Goal: Find contact information: Obtain details needed to contact an individual or organization

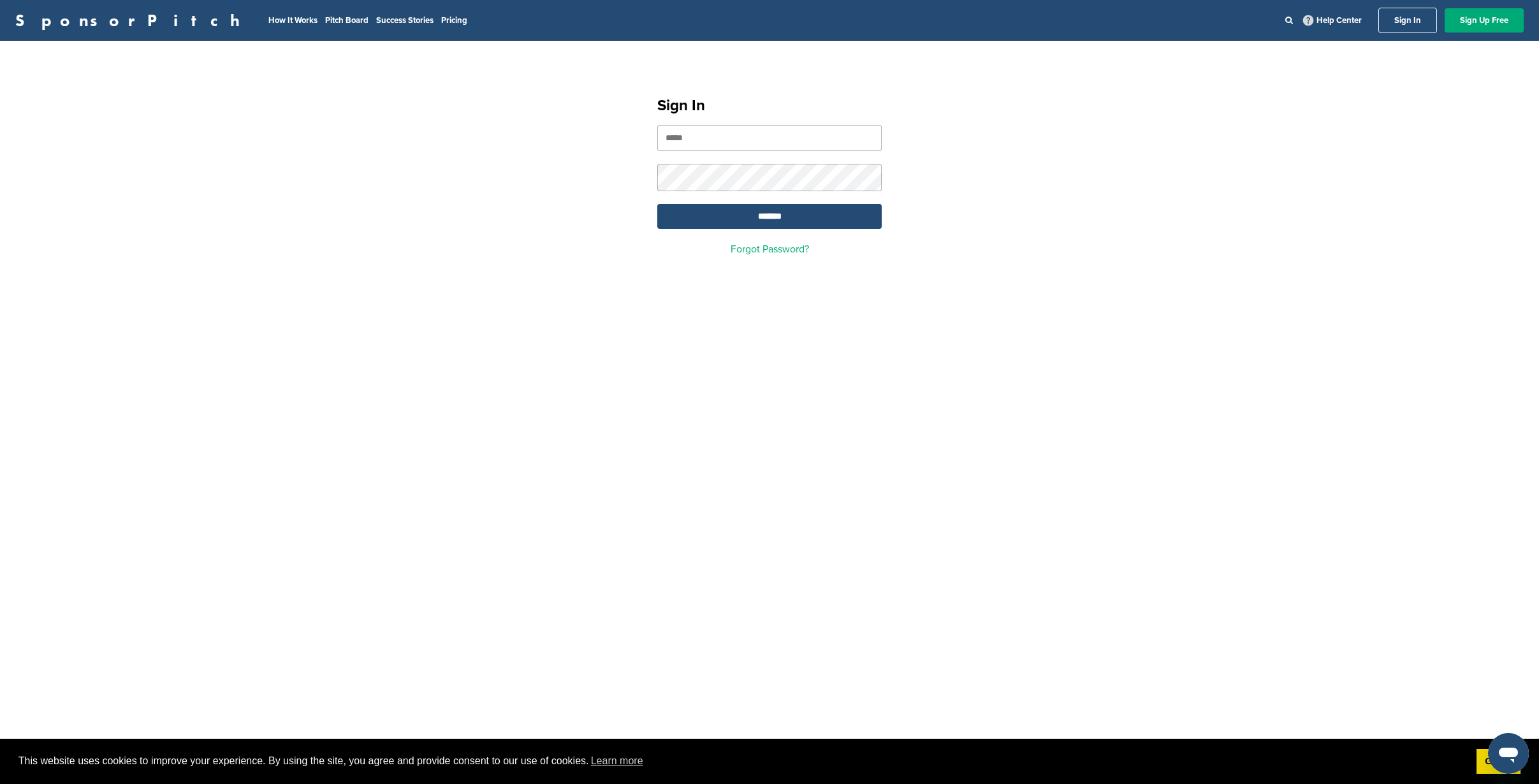
click at [712, 138] on input "email" at bounding box center [769, 138] width 224 height 26
type input "**********"
click at [657, 204] on input "*******" at bounding box center [769, 216] width 224 height 25
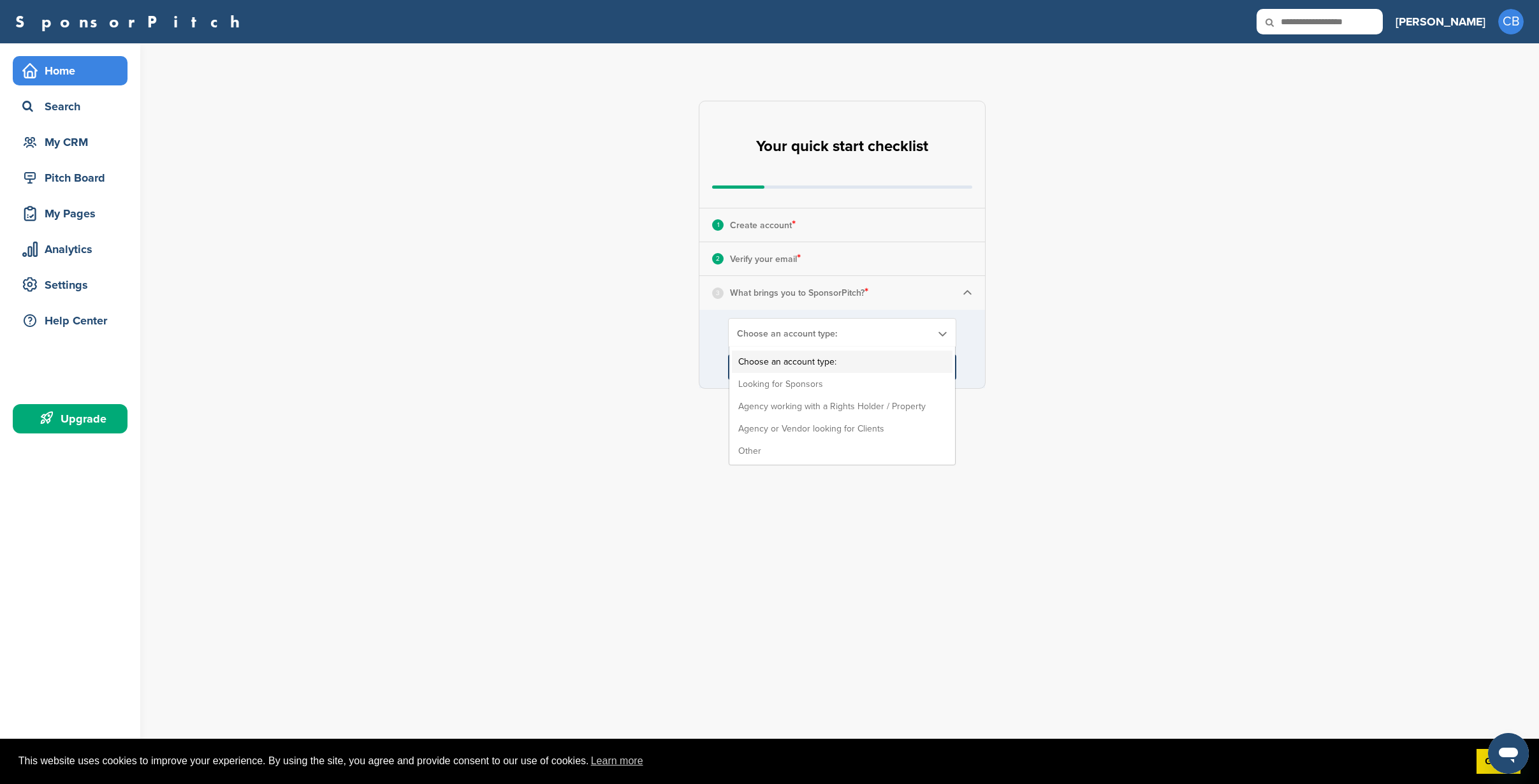
click at [857, 331] on span "Choose an account type:" at bounding box center [833, 334] width 194 height 10
click at [844, 382] on li "Looking for Sponsors" at bounding box center [842, 384] width 221 height 22
click at [851, 370] on input "****" at bounding box center [842, 367] width 228 height 25
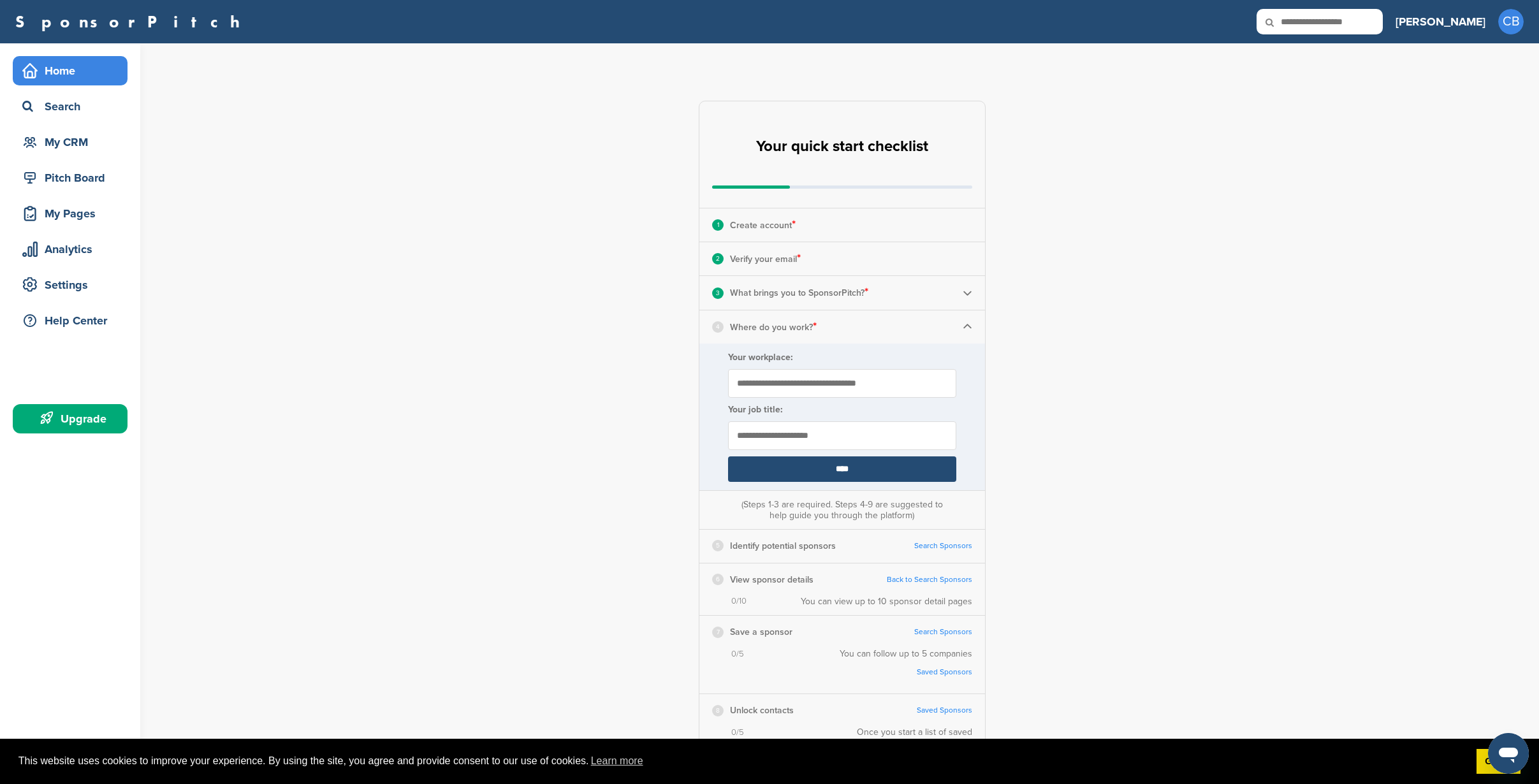
click at [772, 386] on input "Your workplace:" at bounding box center [842, 383] width 228 height 28
type input "*********"
click at [827, 436] on input "text" at bounding box center [842, 435] width 228 height 28
type input "*******"
click at [855, 468] on input "****" at bounding box center [842, 469] width 228 height 25
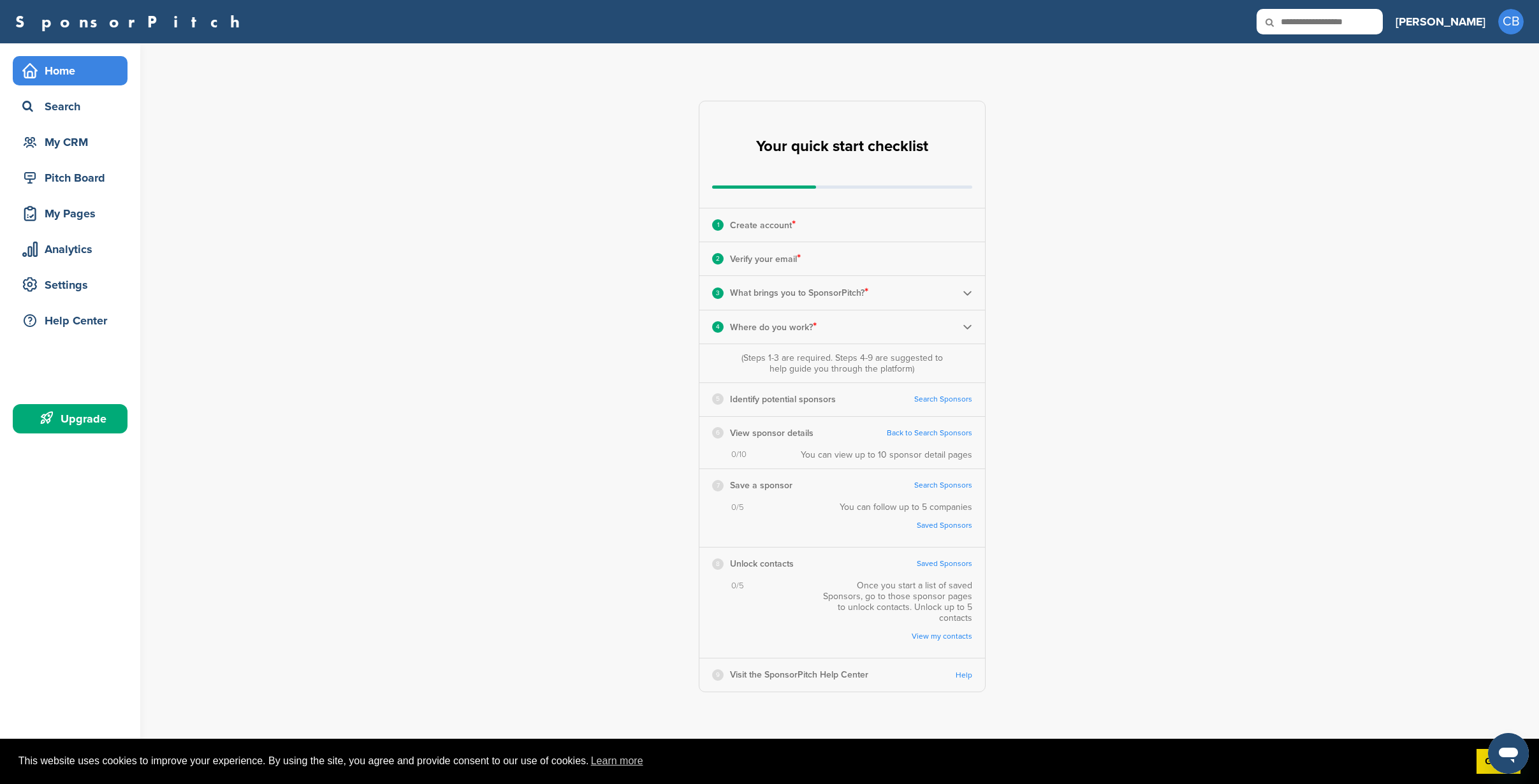
click at [939, 401] on link "Search Sponsors" at bounding box center [943, 399] width 58 height 10
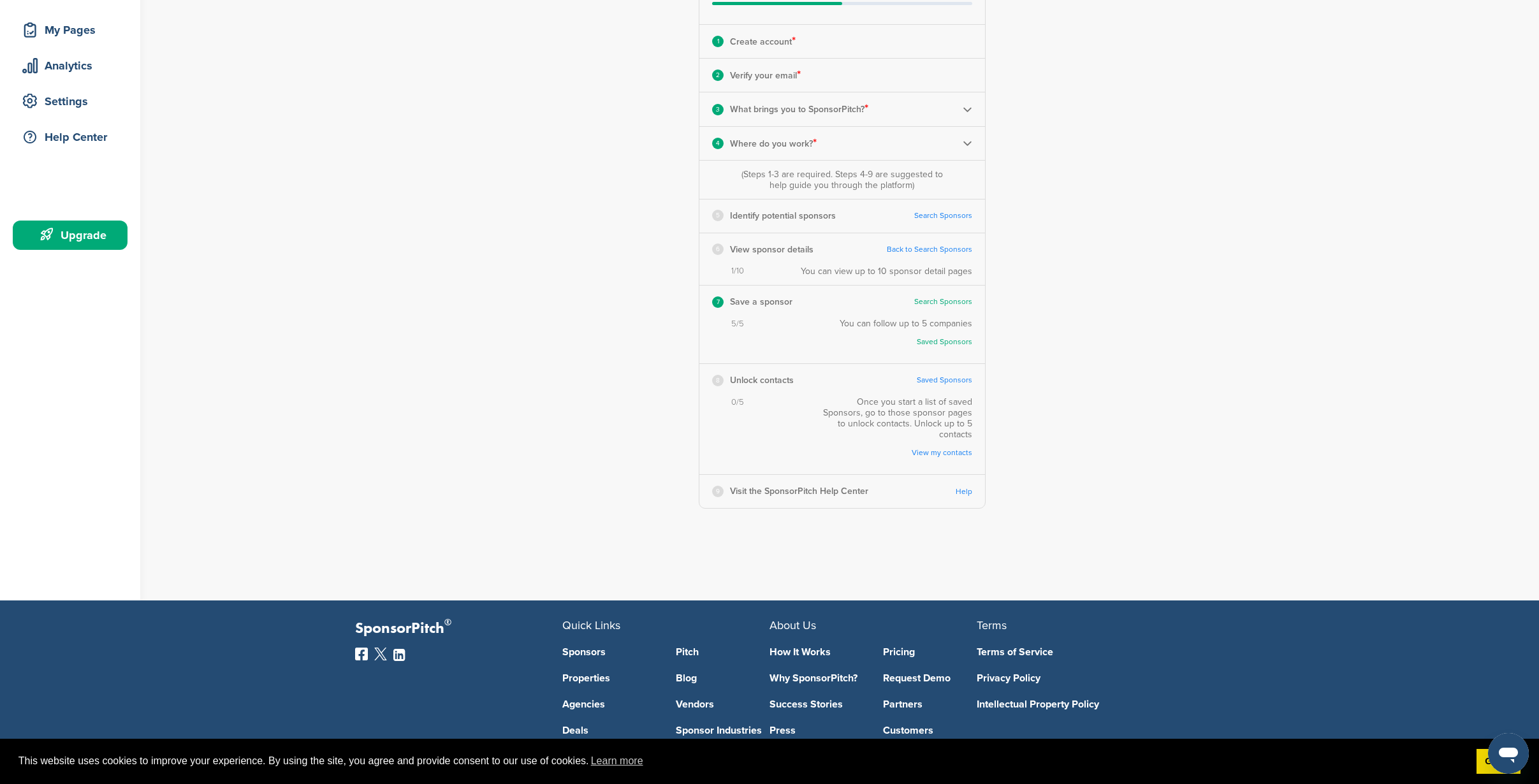
scroll to position [127, 0]
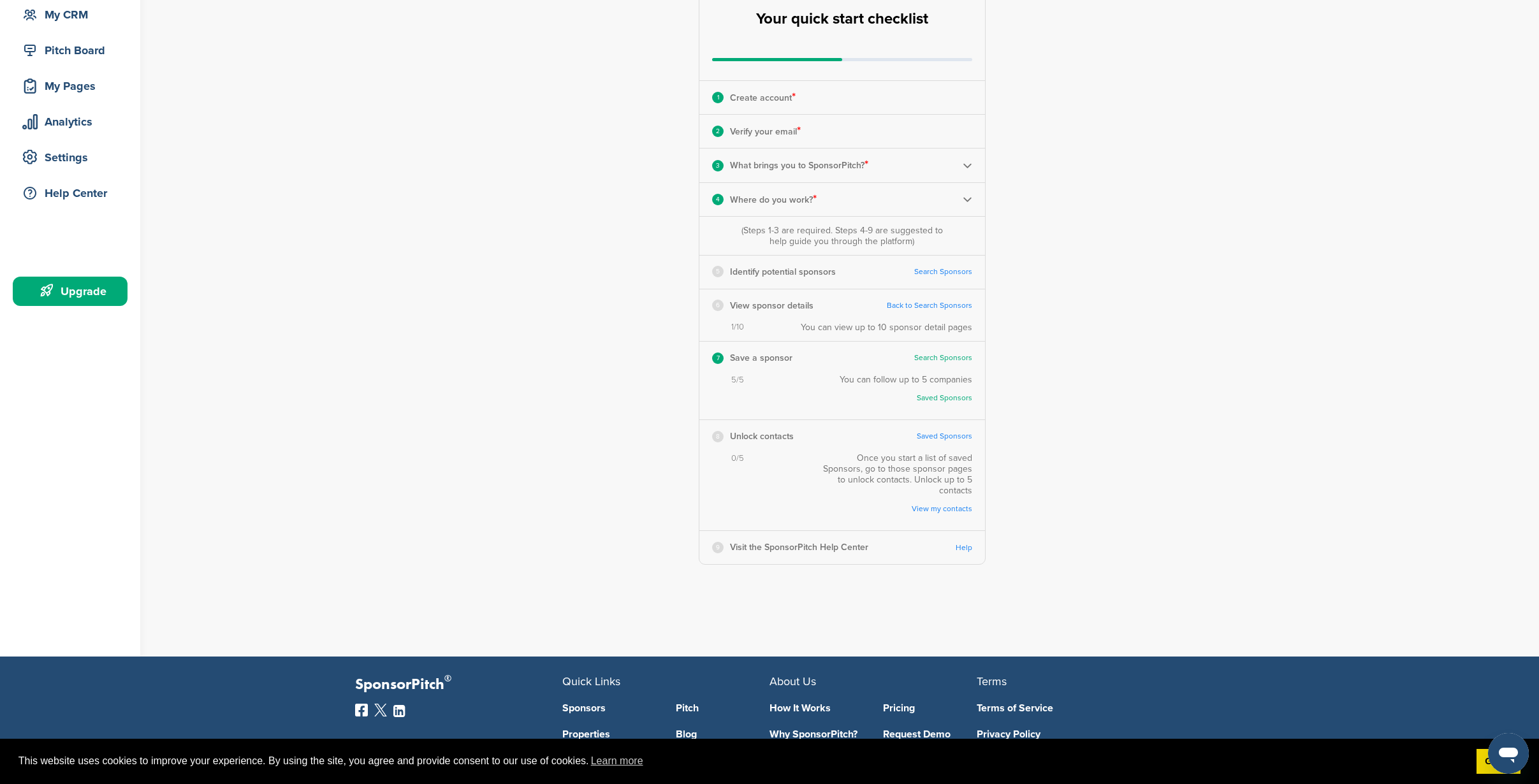
click at [779, 456] on div "0/5 Once you start a list of saved Sponsors, go to those sponsor pages to unloc…" at bounding box center [842, 491] width 286 height 78
click at [946, 438] on link "Saved Sponsors" at bounding box center [944, 436] width 55 height 10
click at [795, 468] on div "0/5 Once you start a list of saved Sponsors, go to those sponsor pages to unloc…" at bounding box center [842, 491] width 286 height 78
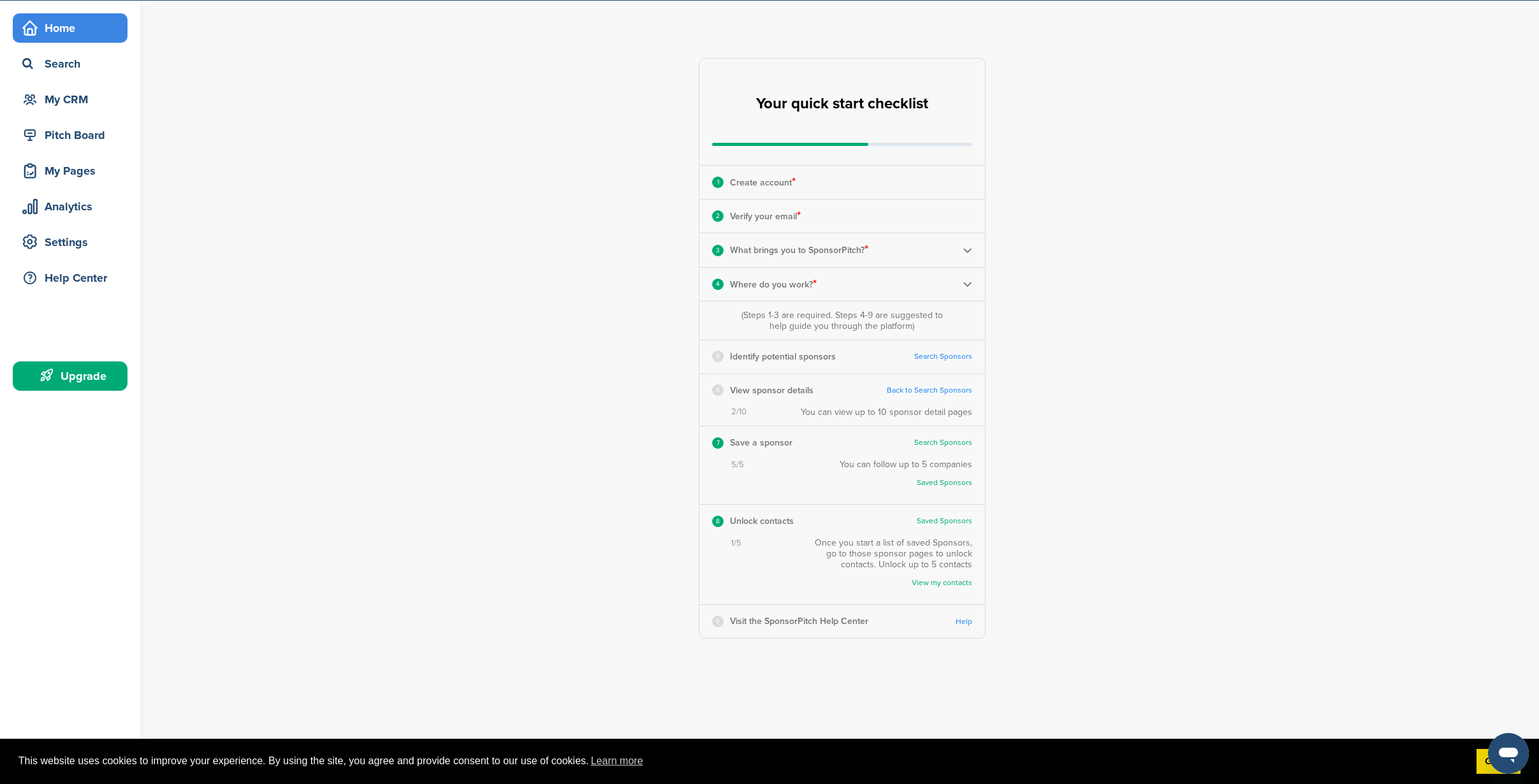
scroll to position [0, 0]
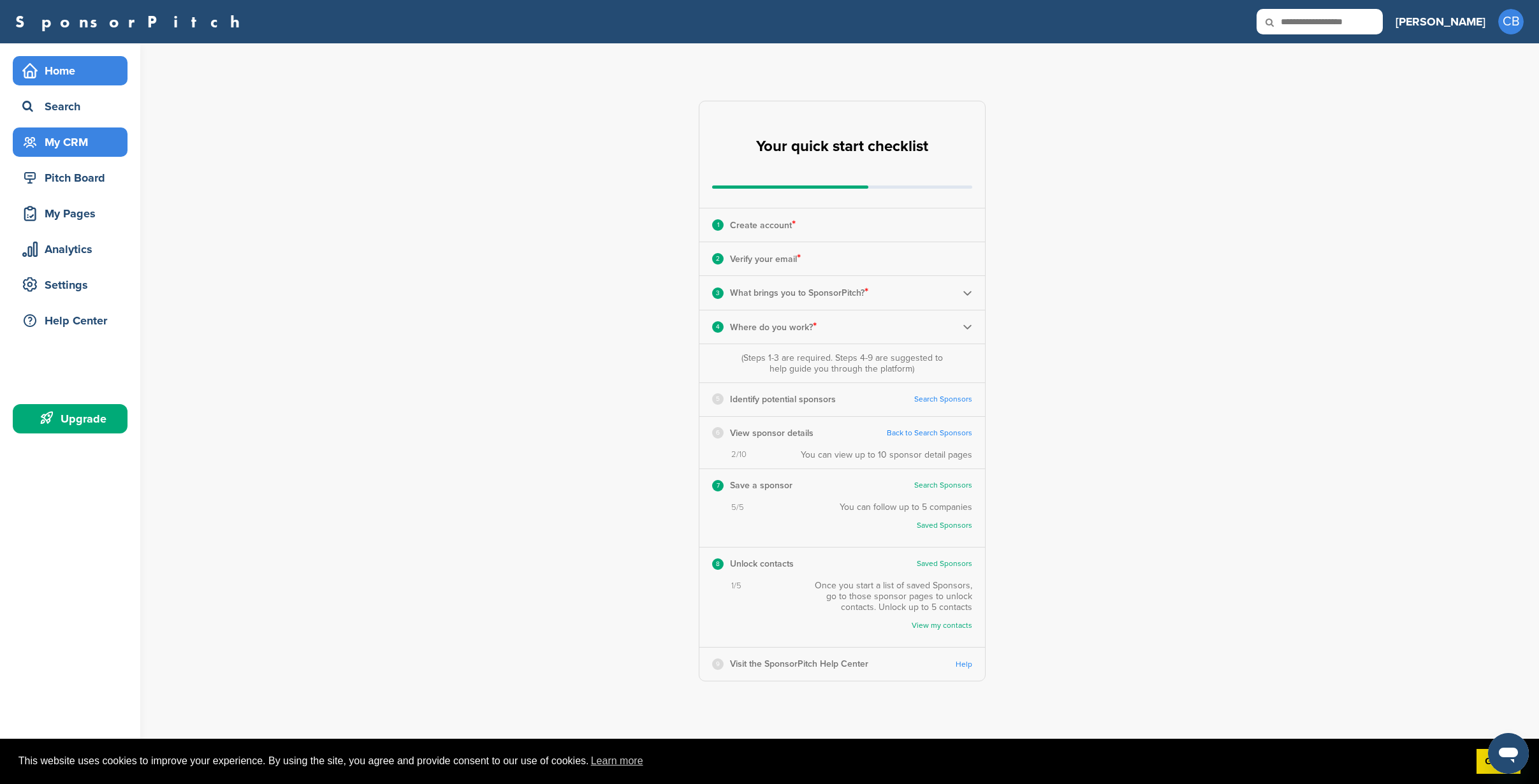
click at [45, 140] on div "My CRM" at bounding box center [73, 142] width 108 height 23
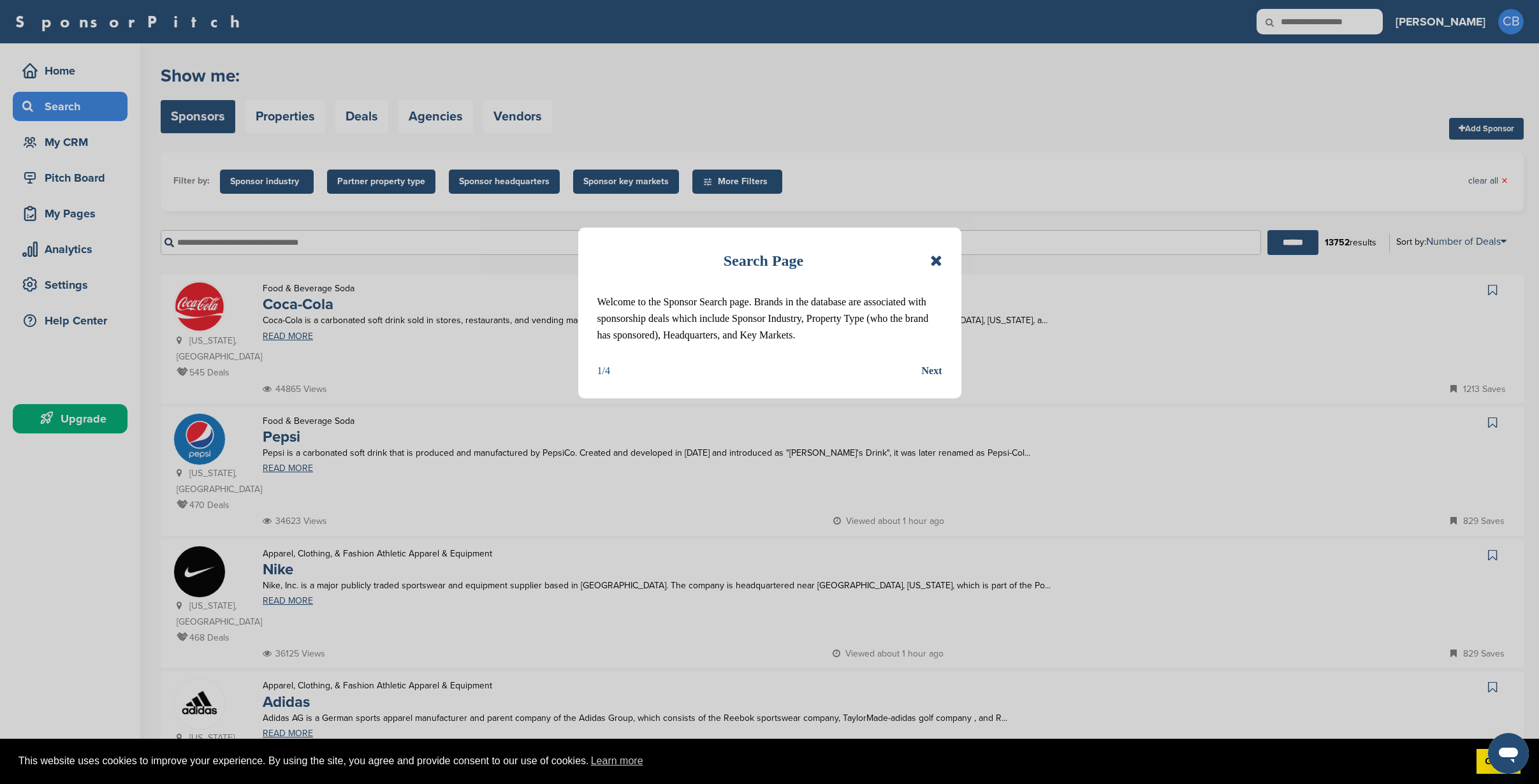
click at [934, 263] on icon at bounding box center [936, 260] width 12 height 15
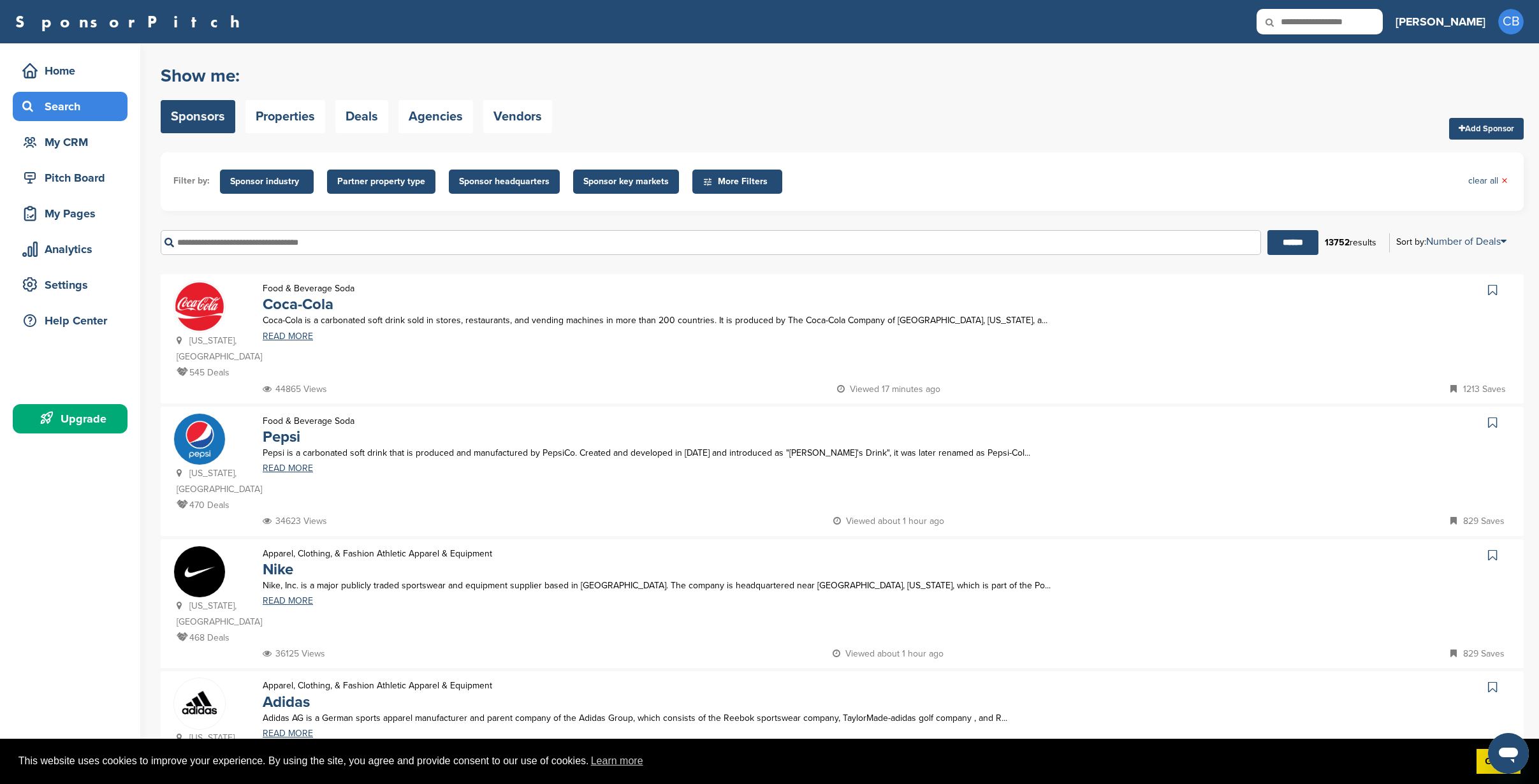
click at [1492, 289] on icon at bounding box center [1493, 290] width 9 height 13
click at [1495, 414] on link at bounding box center [1493, 423] width 19 height 19
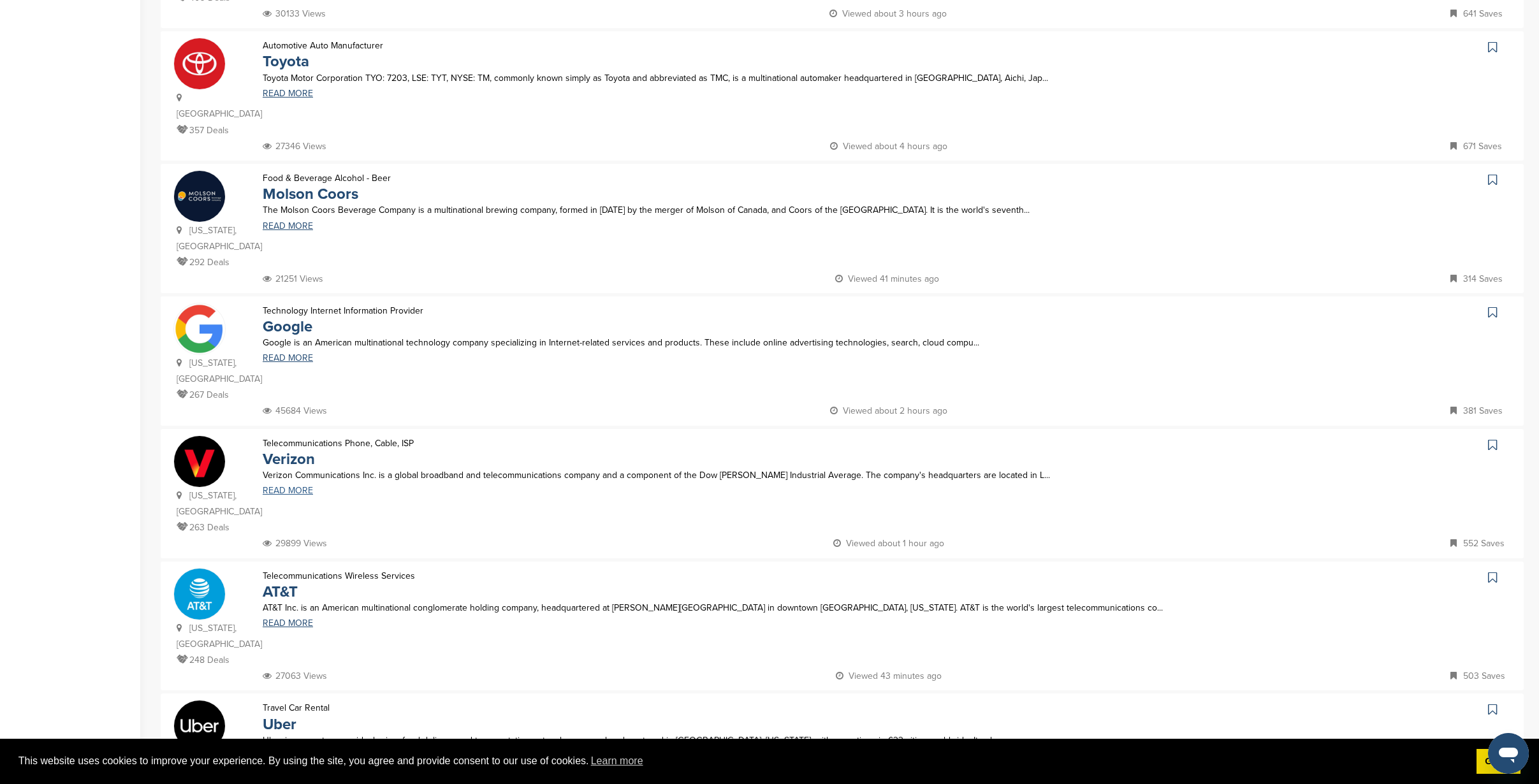
scroll to position [956, 0]
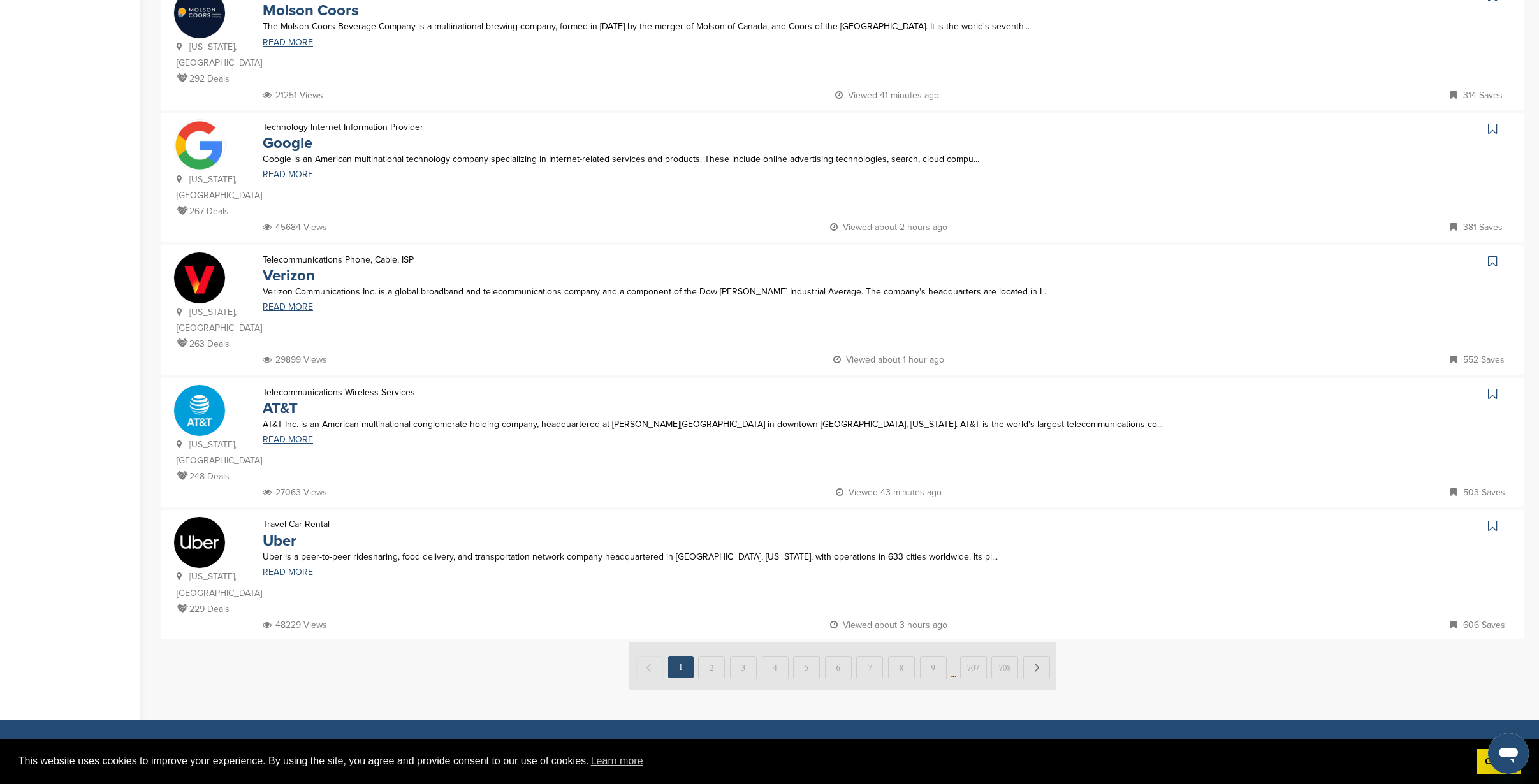
click at [710, 643] on img at bounding box center [842, 667] width 428 height 48
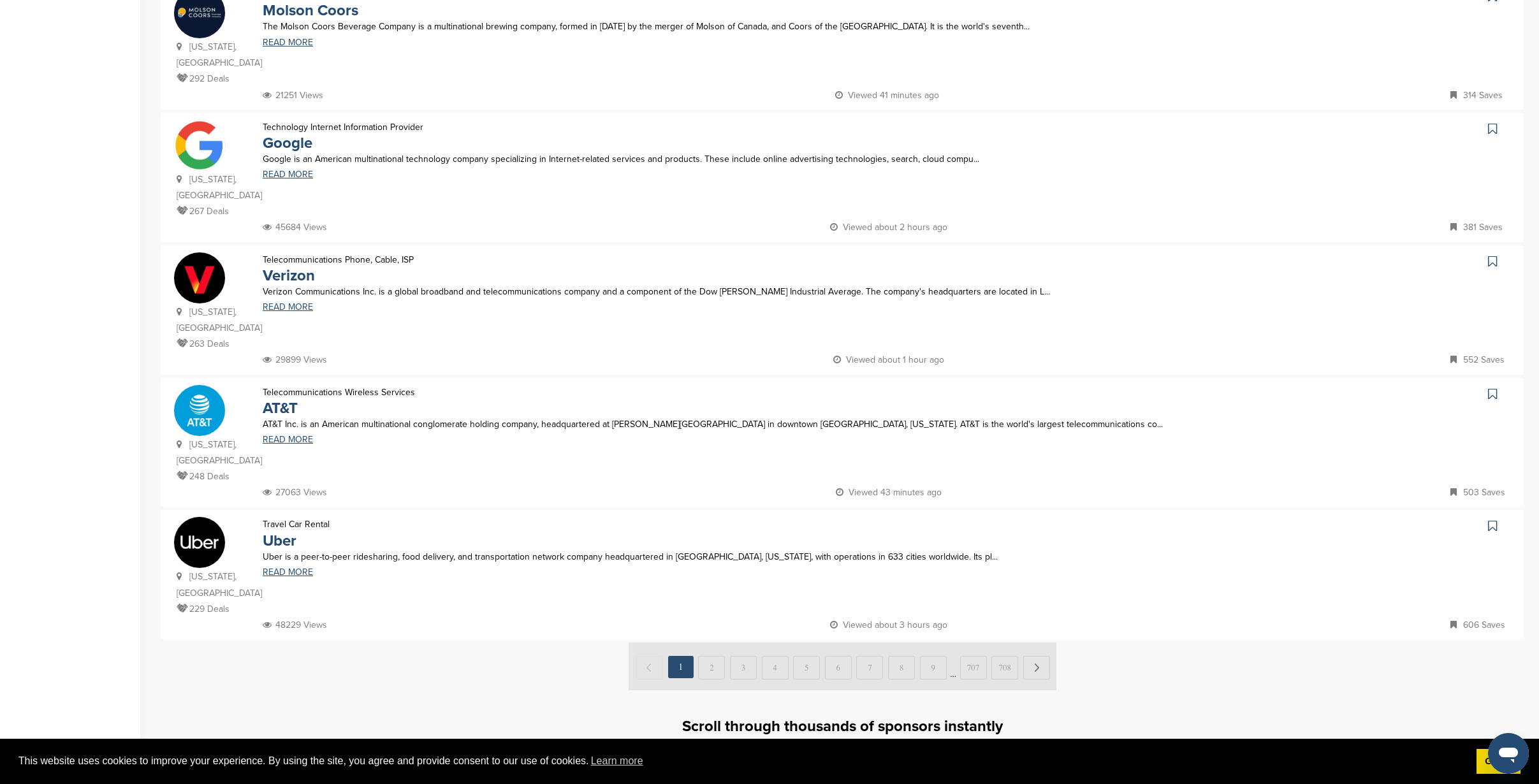
click at [872, 746] on link "Upgrade Subscription" at bounding box center [842, 763] width 161 height 34
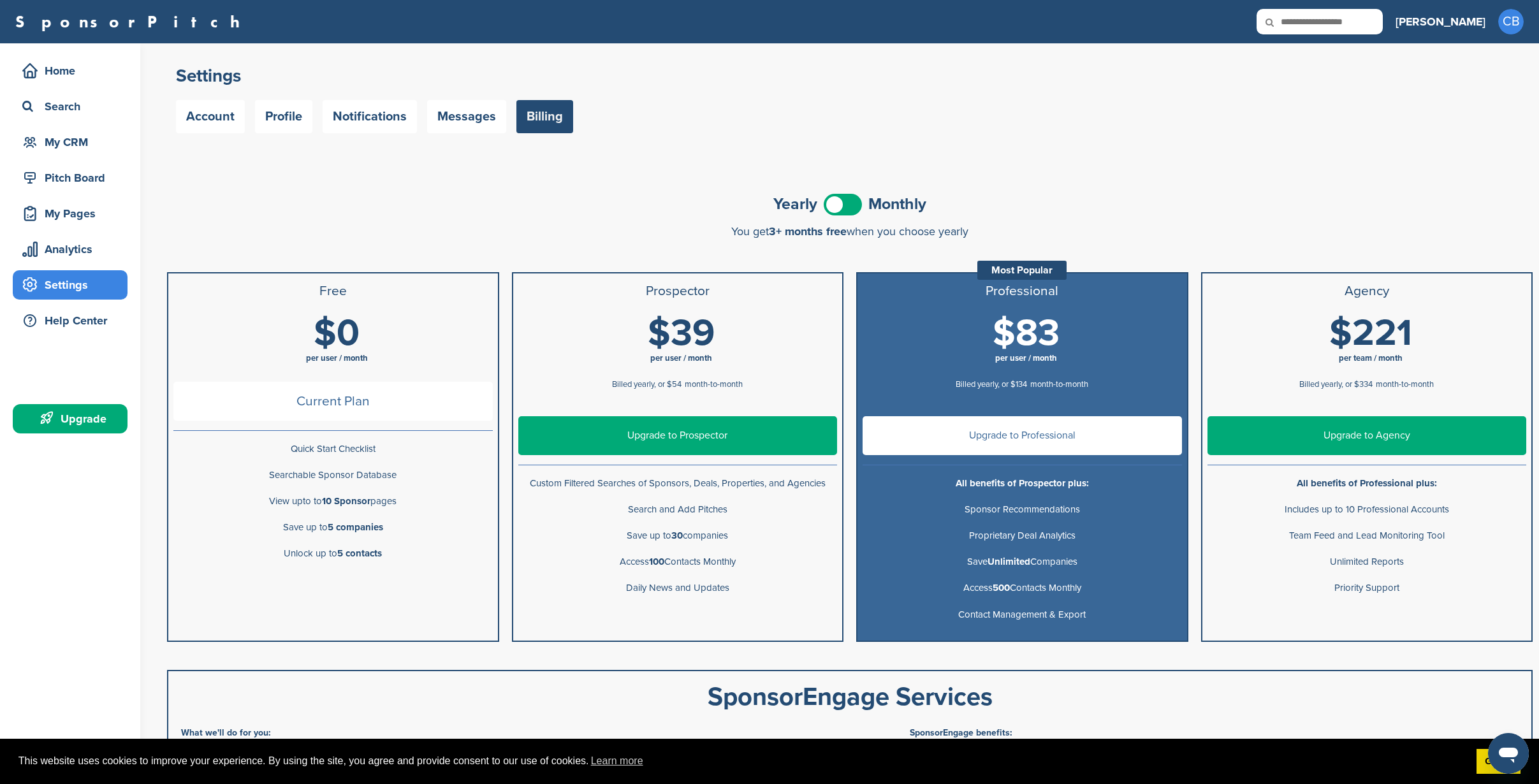
click at [840, 206] on span at bounding box center [842, 204] width 38 height 22
click at [841, 208] on span at bounding box center [842, 204] width 38 height 22
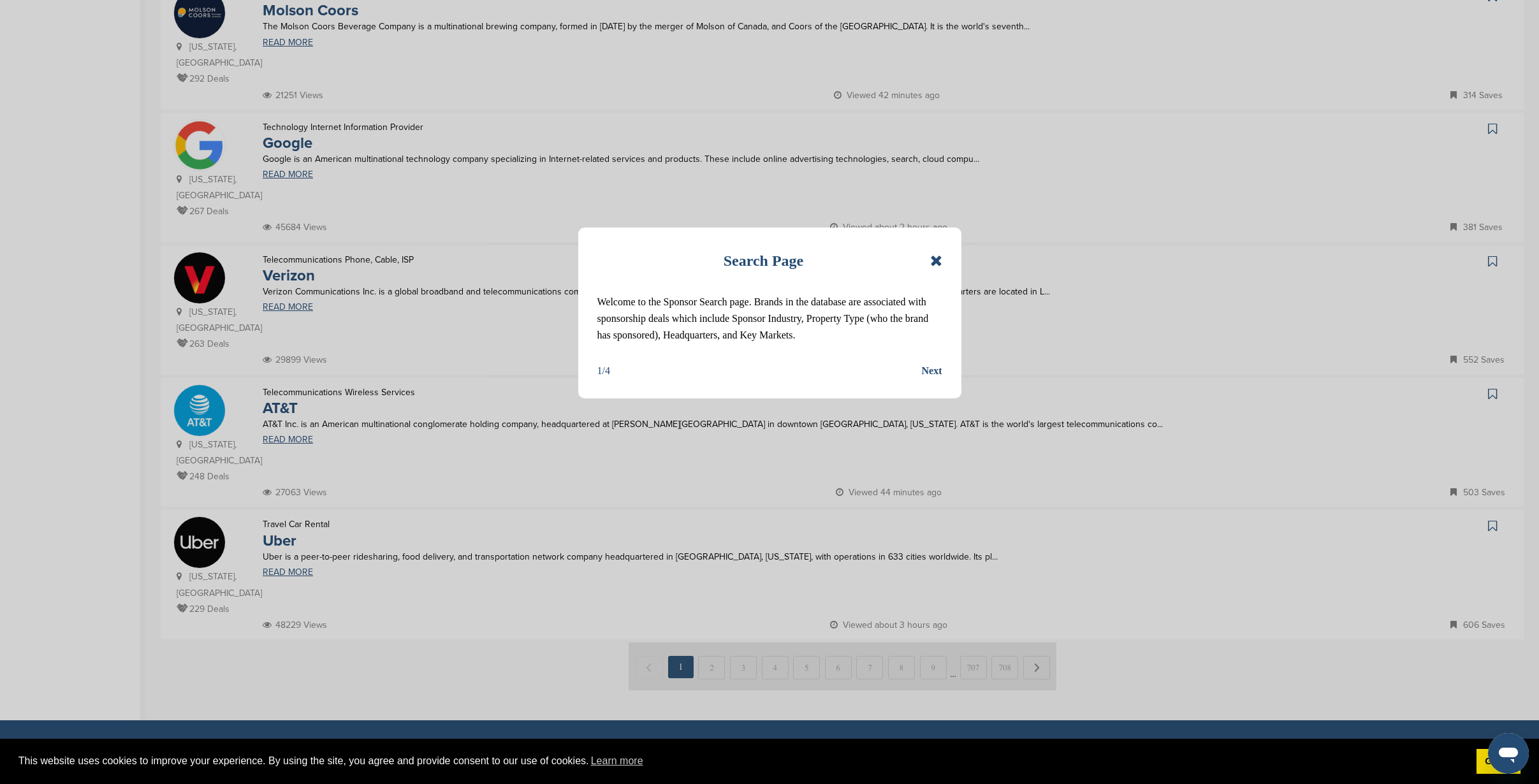
click at [937, 262] on icon at bounding box center [936, 260] width 12 height 15
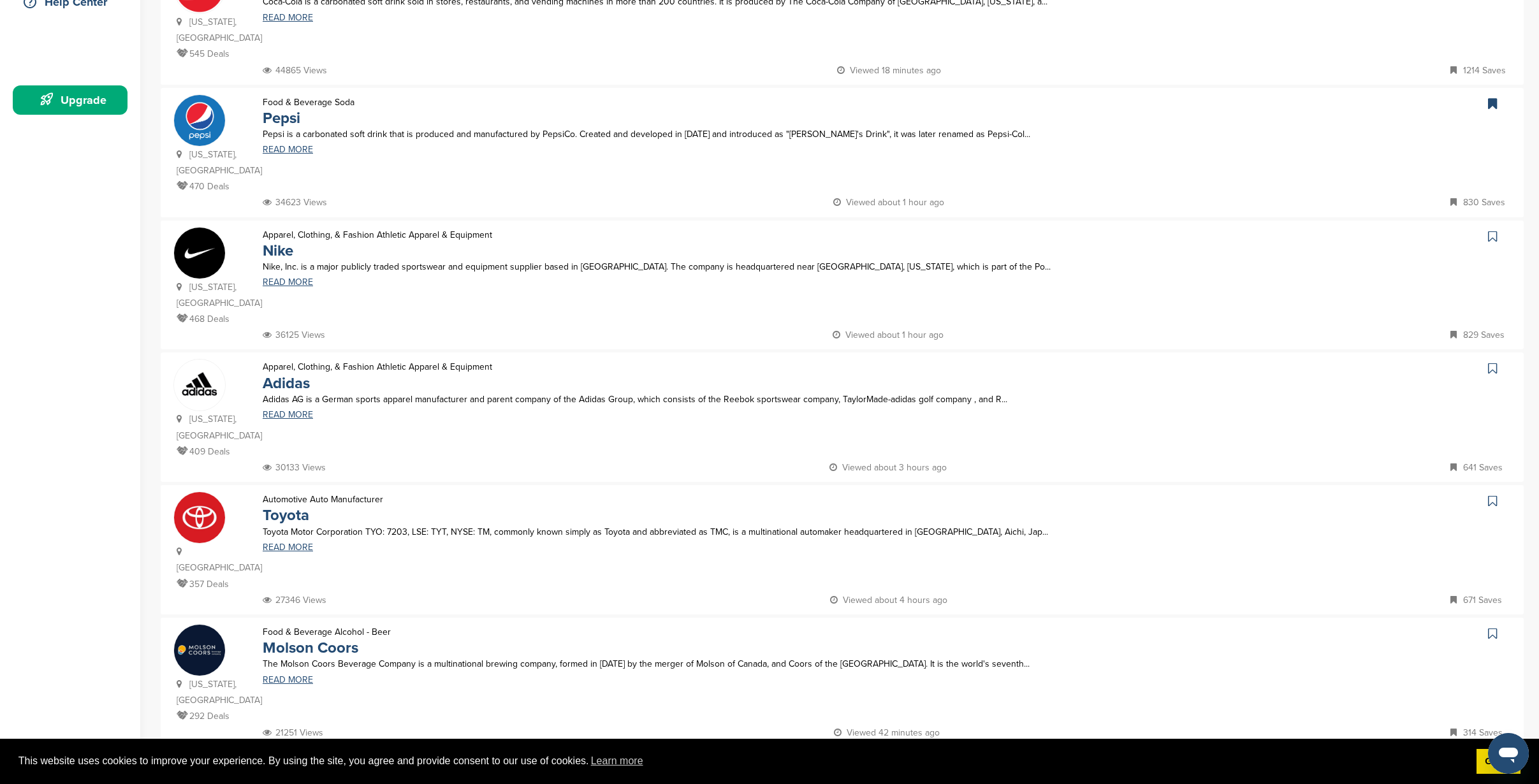
scroll to position [192, 0]
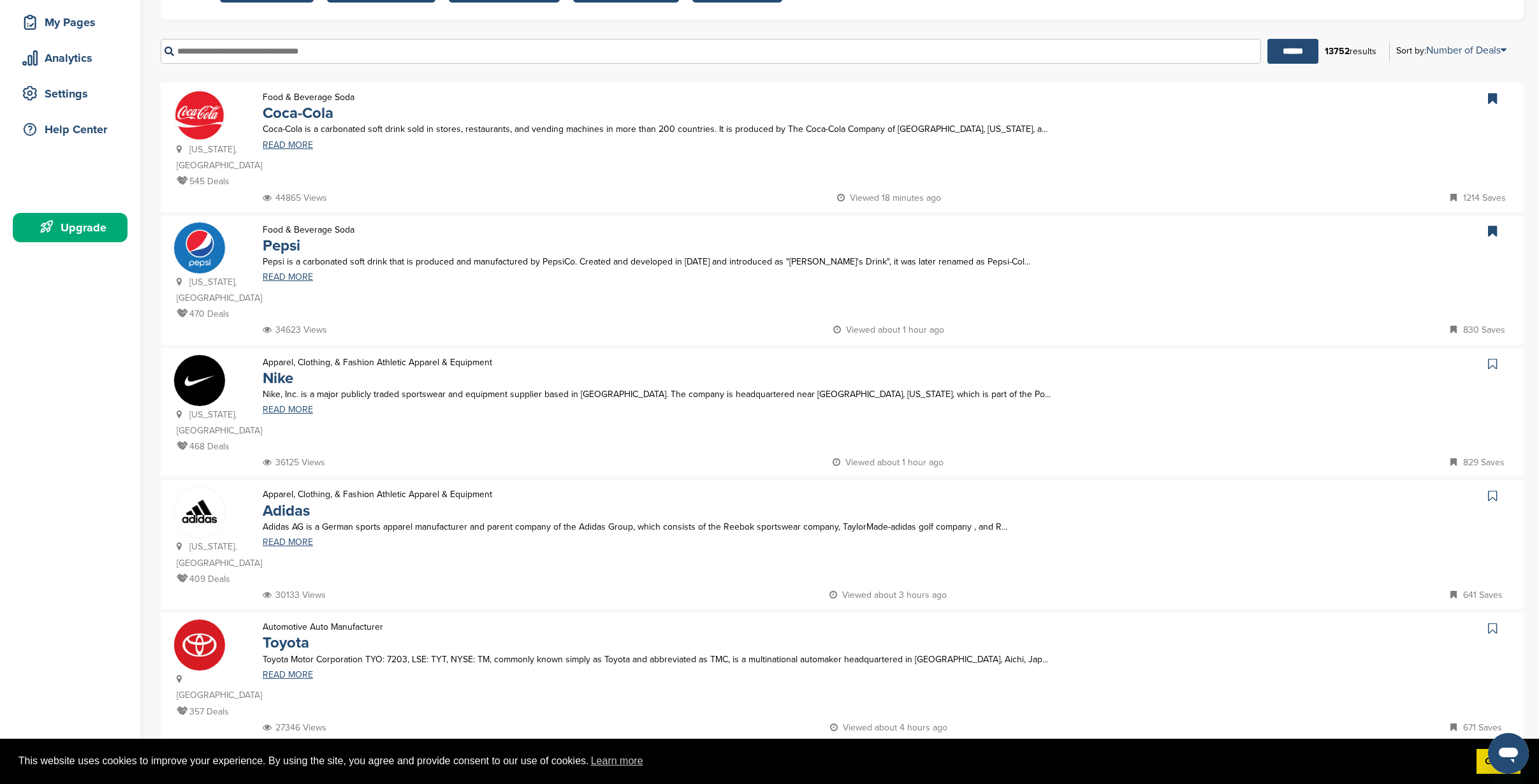
click at [1492, 358] on icon at bounding box center [1493, 364] width 9 height 13
click at [1492, 489] on icon at bounding box center [1493, 495] width 9 height 13
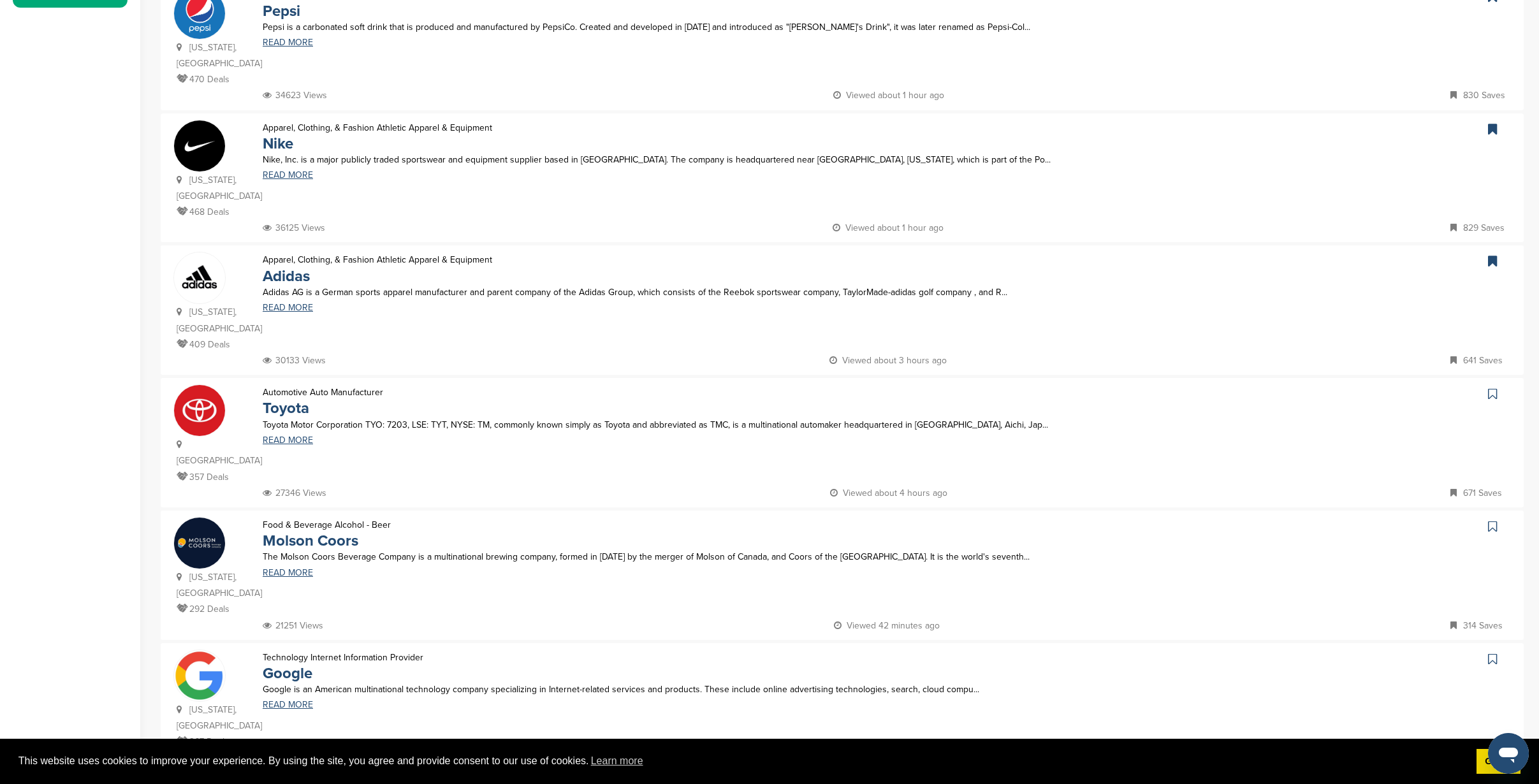
scroll to position [446, 0]
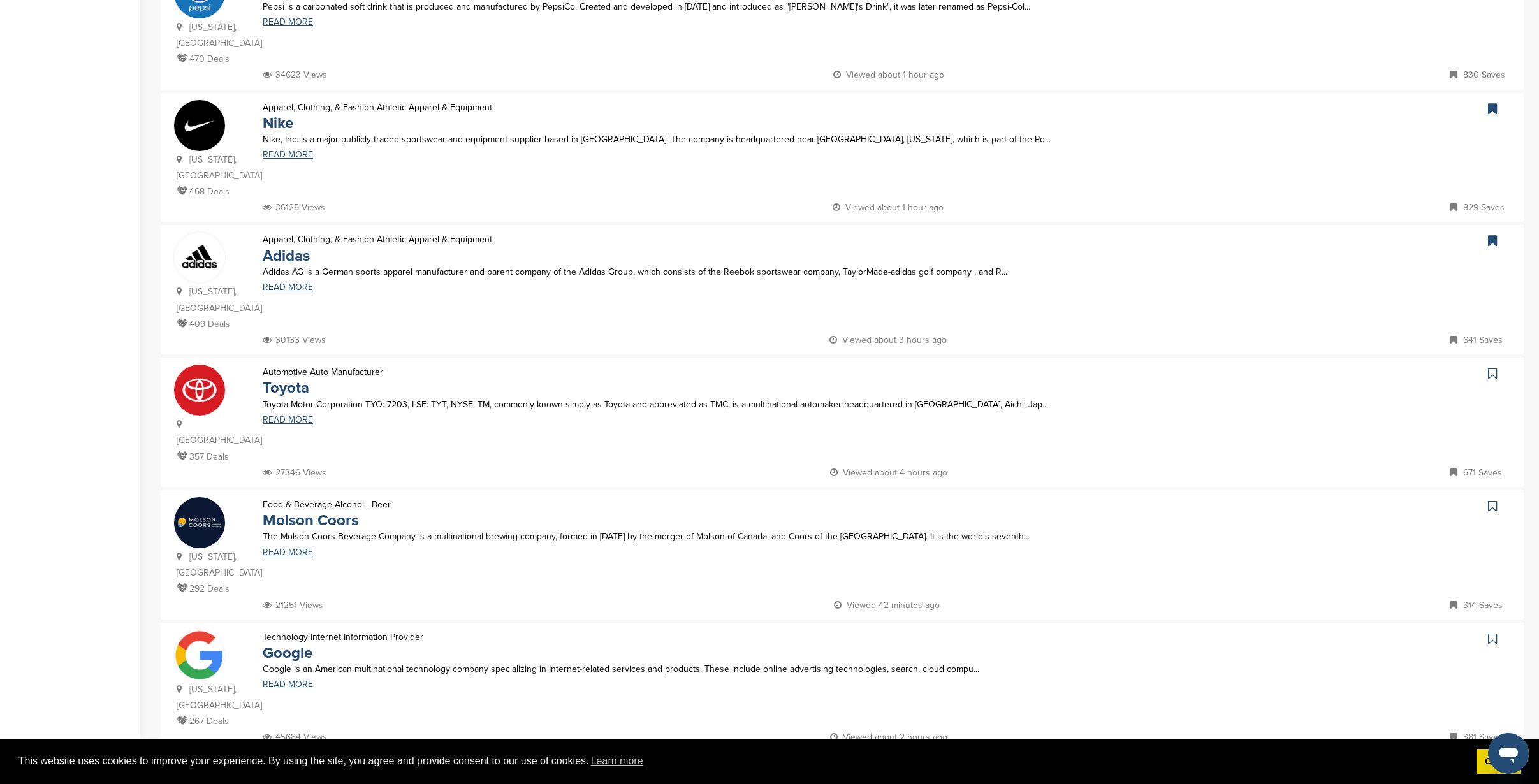
click at [290, 548] on link "READ MORE" at bounding box center [723, 553] width 920 height 9
click at [1492, 500] on icon at bounding box center [1493, 506] width 9 height 13
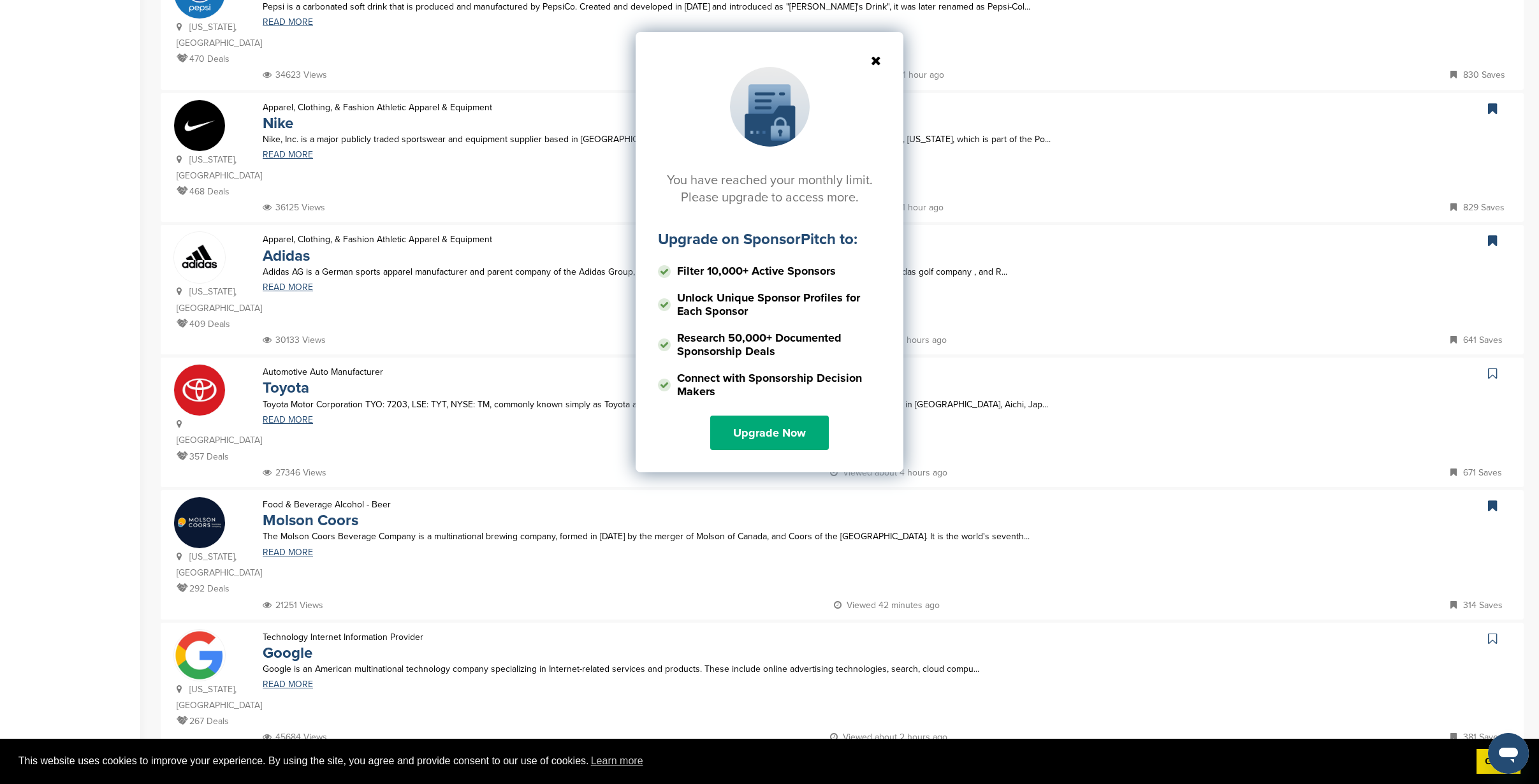
click at [877, 63] on icon at bounding box center [769, 60] width 223 height 13
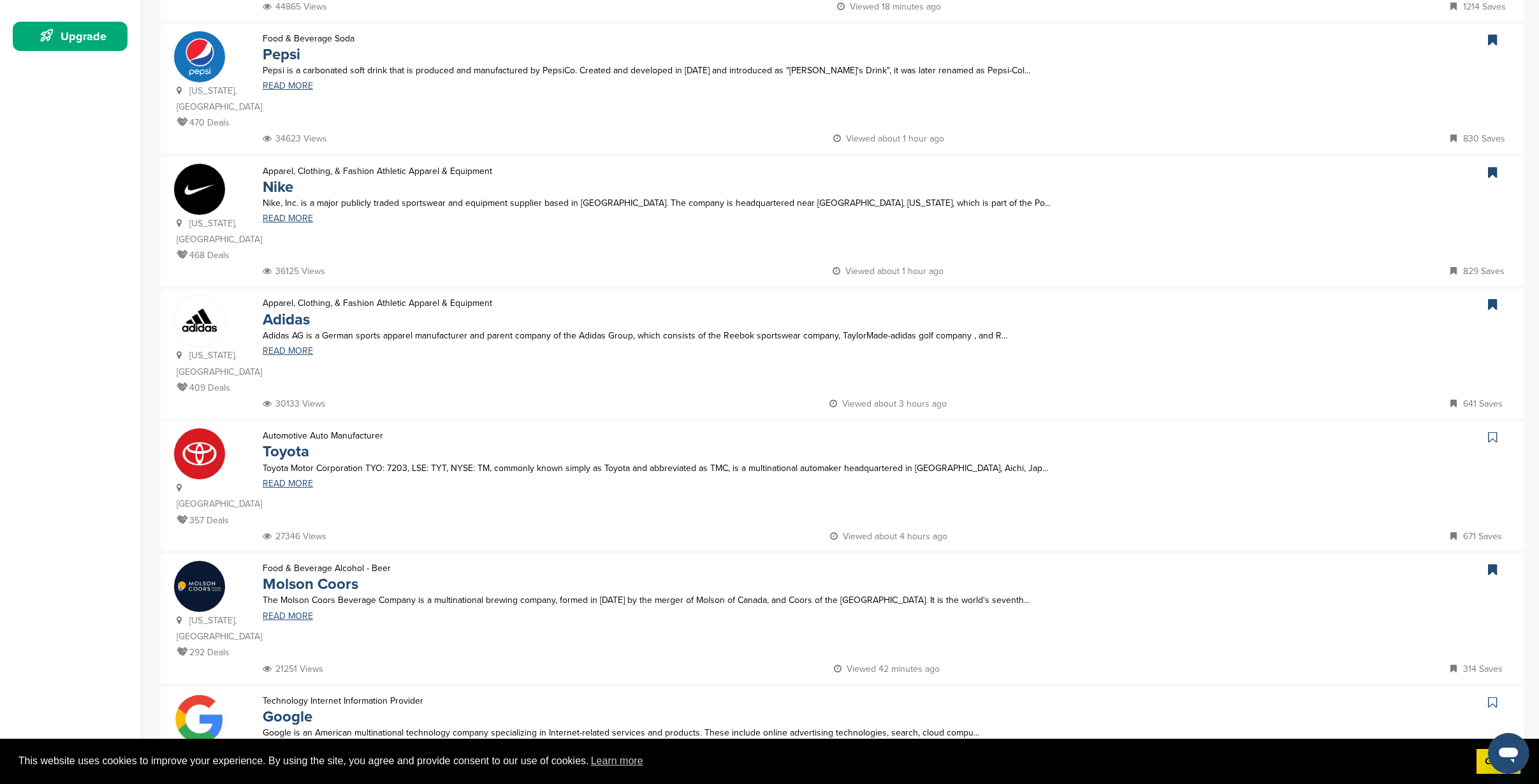
scroll to position [0, 0]
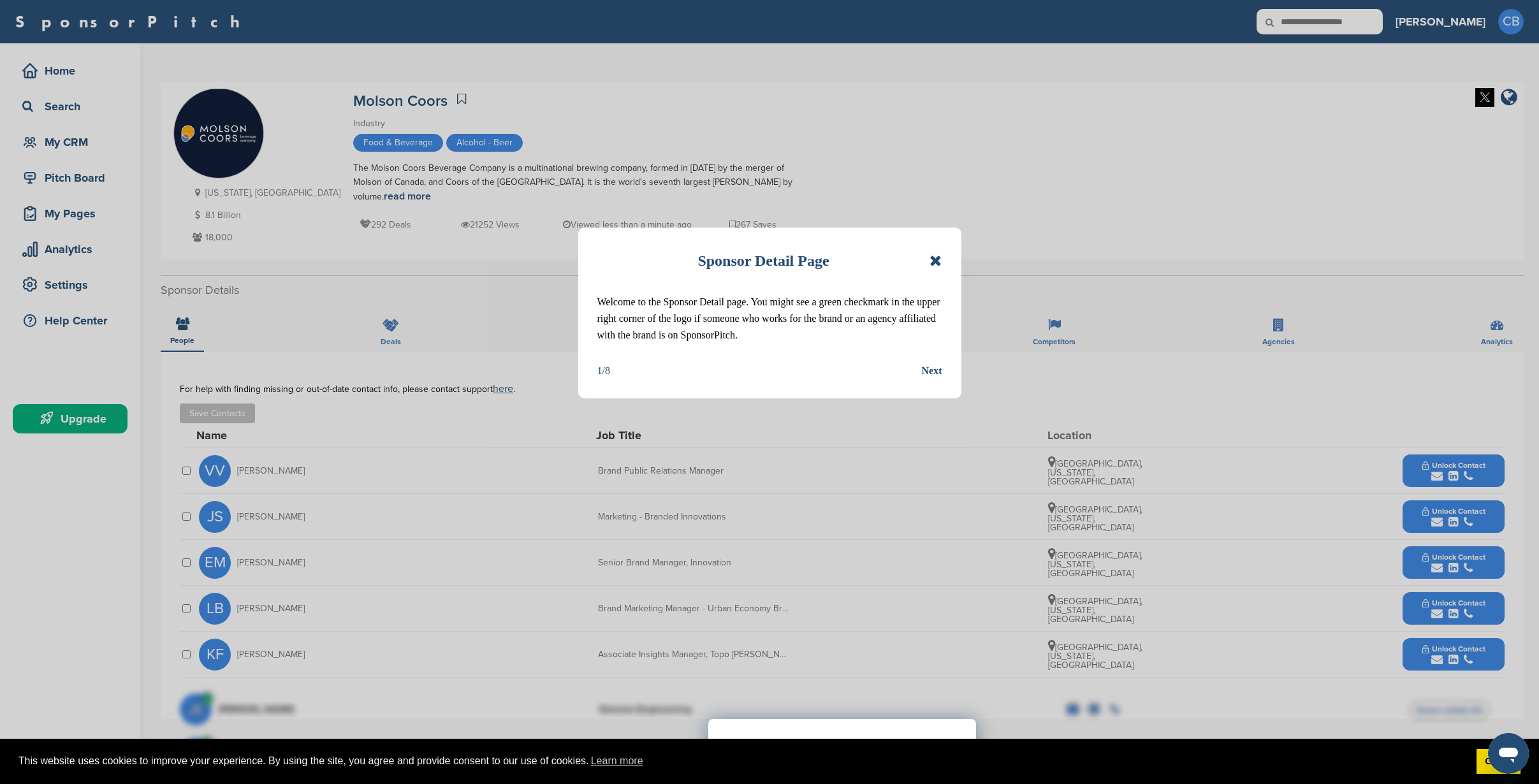
click at [938, 257] on icon at bounding box center [935, 260] width 12 height 15
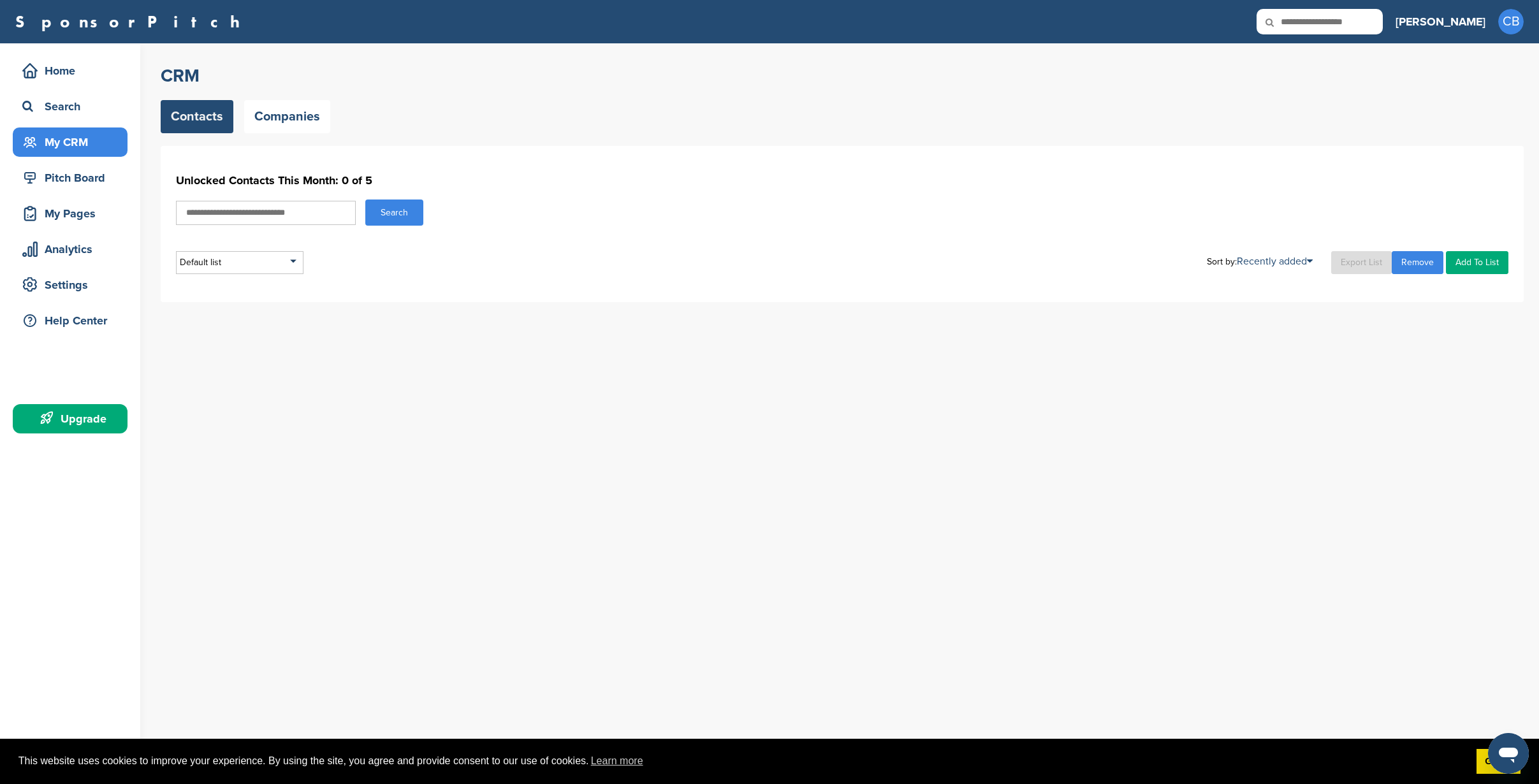
click at [304, 213] on input "text" at bounding box center [266, 212] width 180 height 24
click at [294, 117] on link "Companies" at bounding box center [287, 117] width 86 height 33
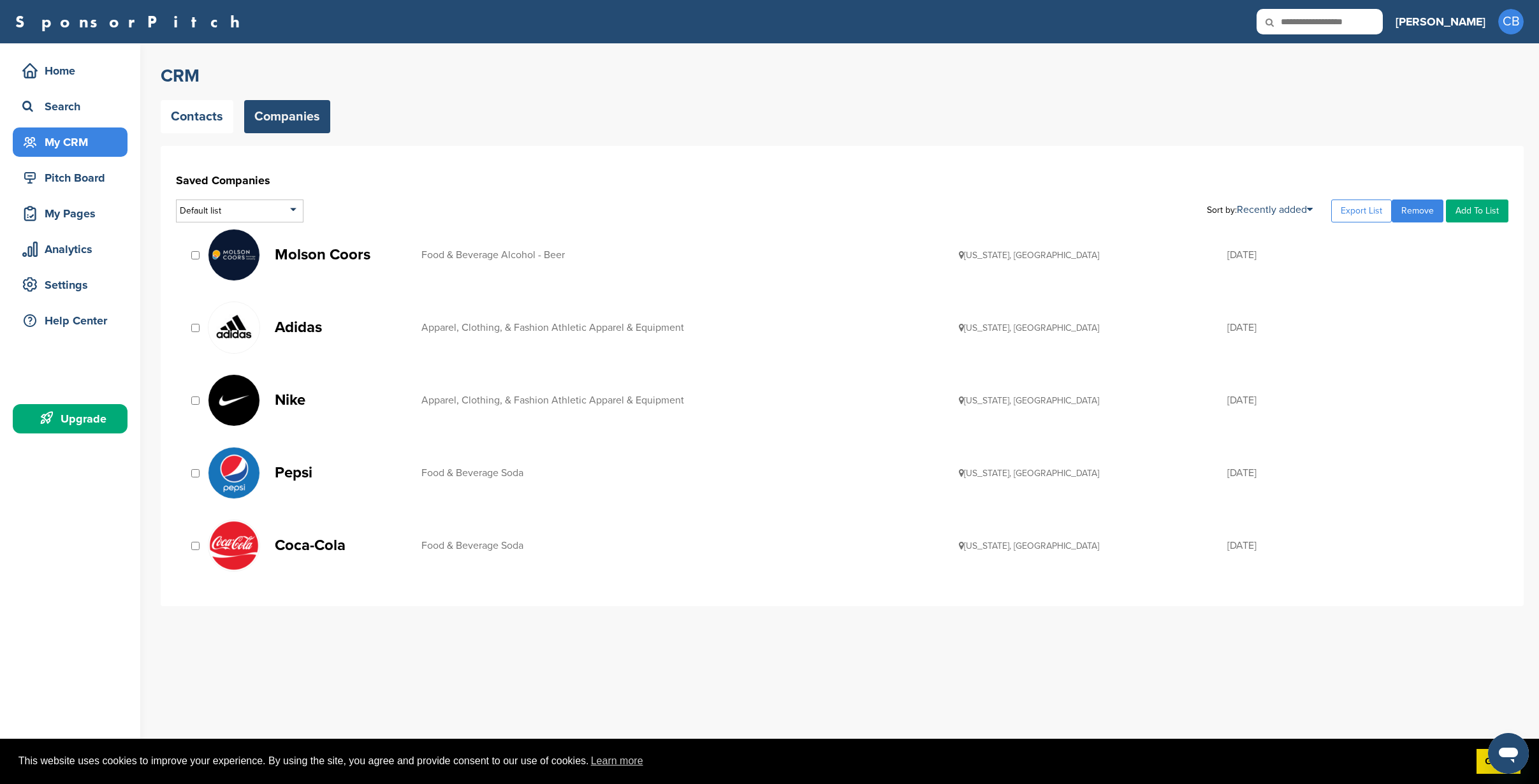
click at [1487, 215] on link "Add To List" at bounding box center [1477, 211] width 63 height 23
click at [1357, 305] on link "Adidas Apparel, Clothing, & Fashion Athletic Apparel & Equipment Delaware, USA …" at bounding box center [851, 328] width 1288 height 52
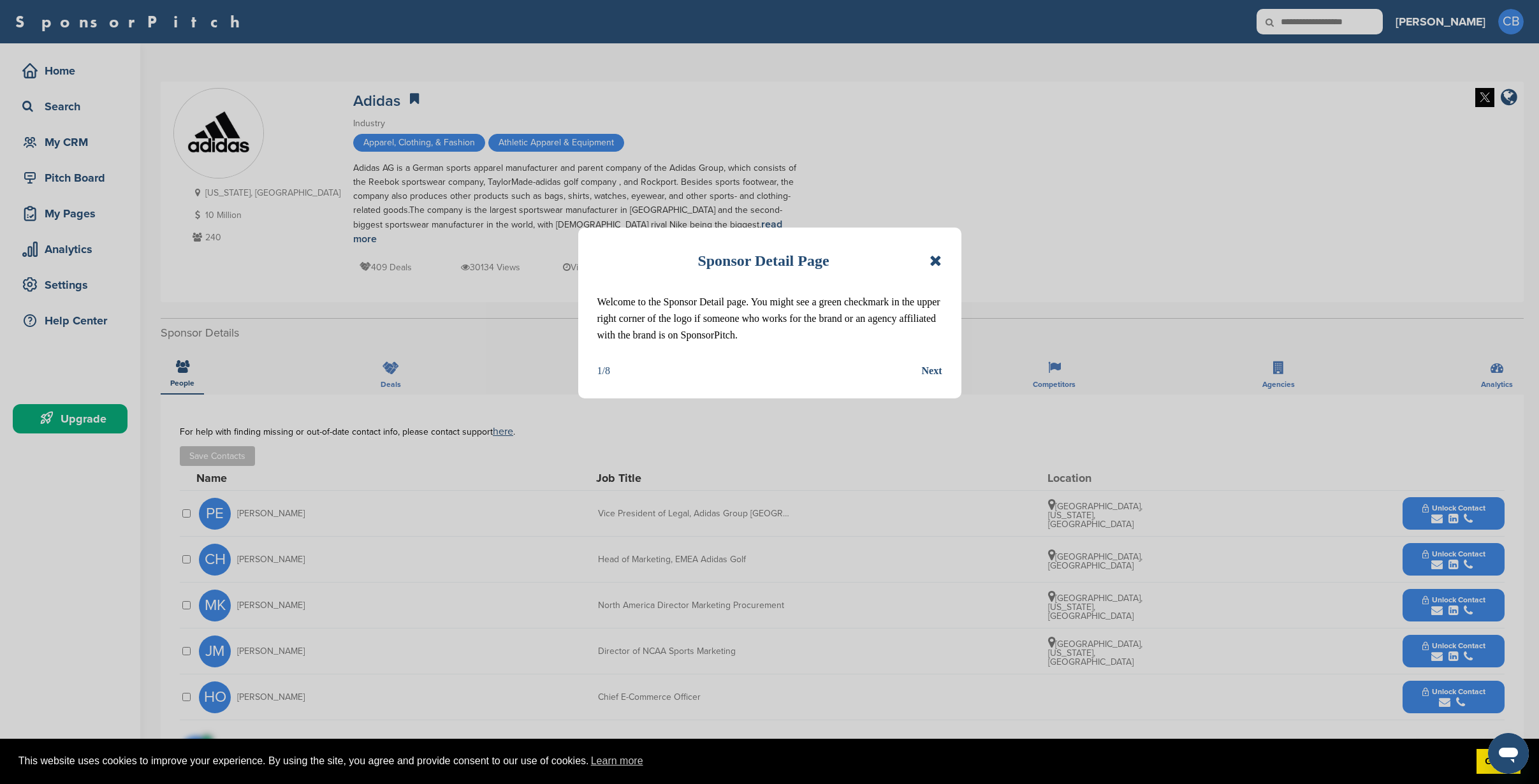
click at [938, 263] on icon at bounding box center [935, 260] width 12 height 15
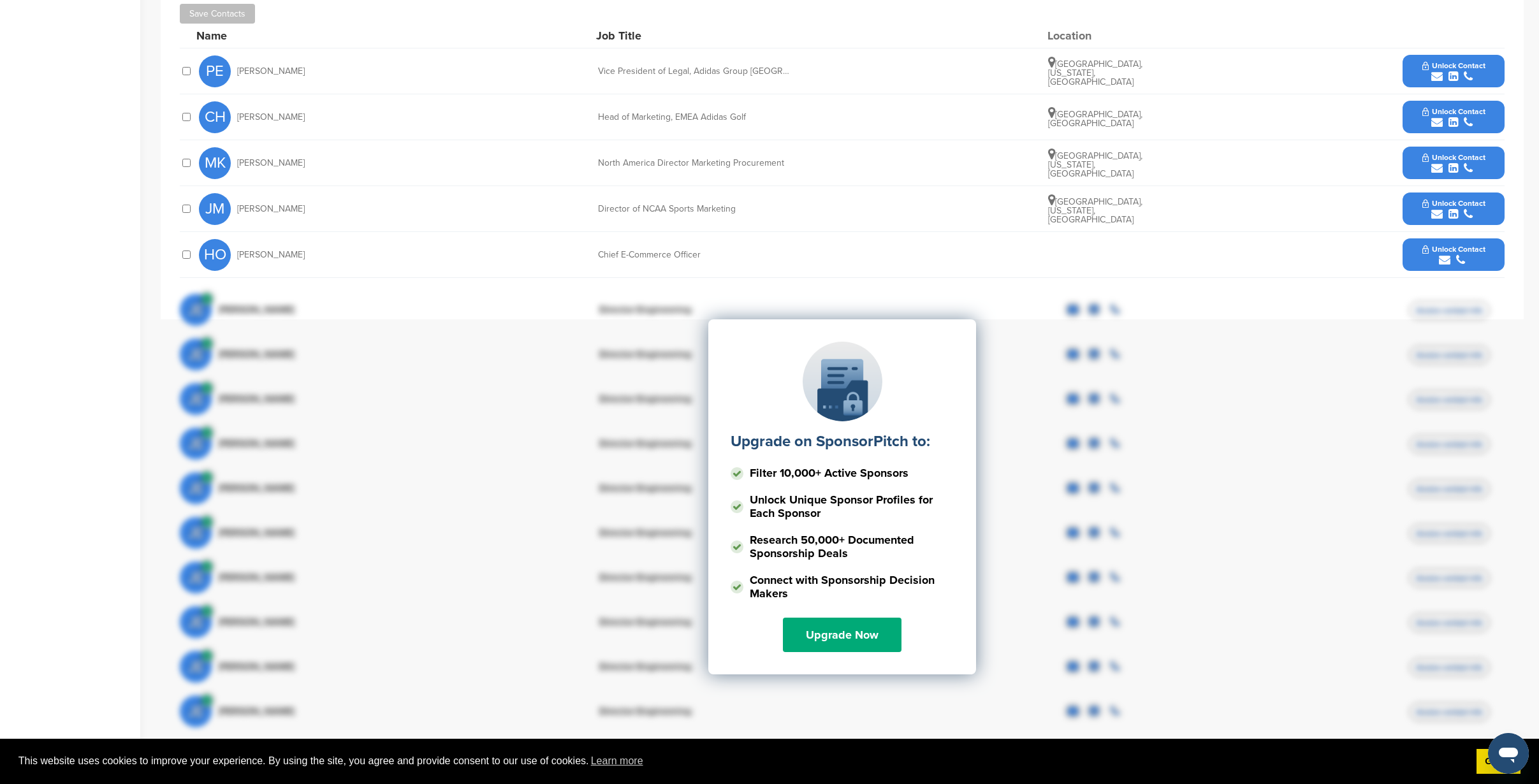
scroll to position [255, 0]
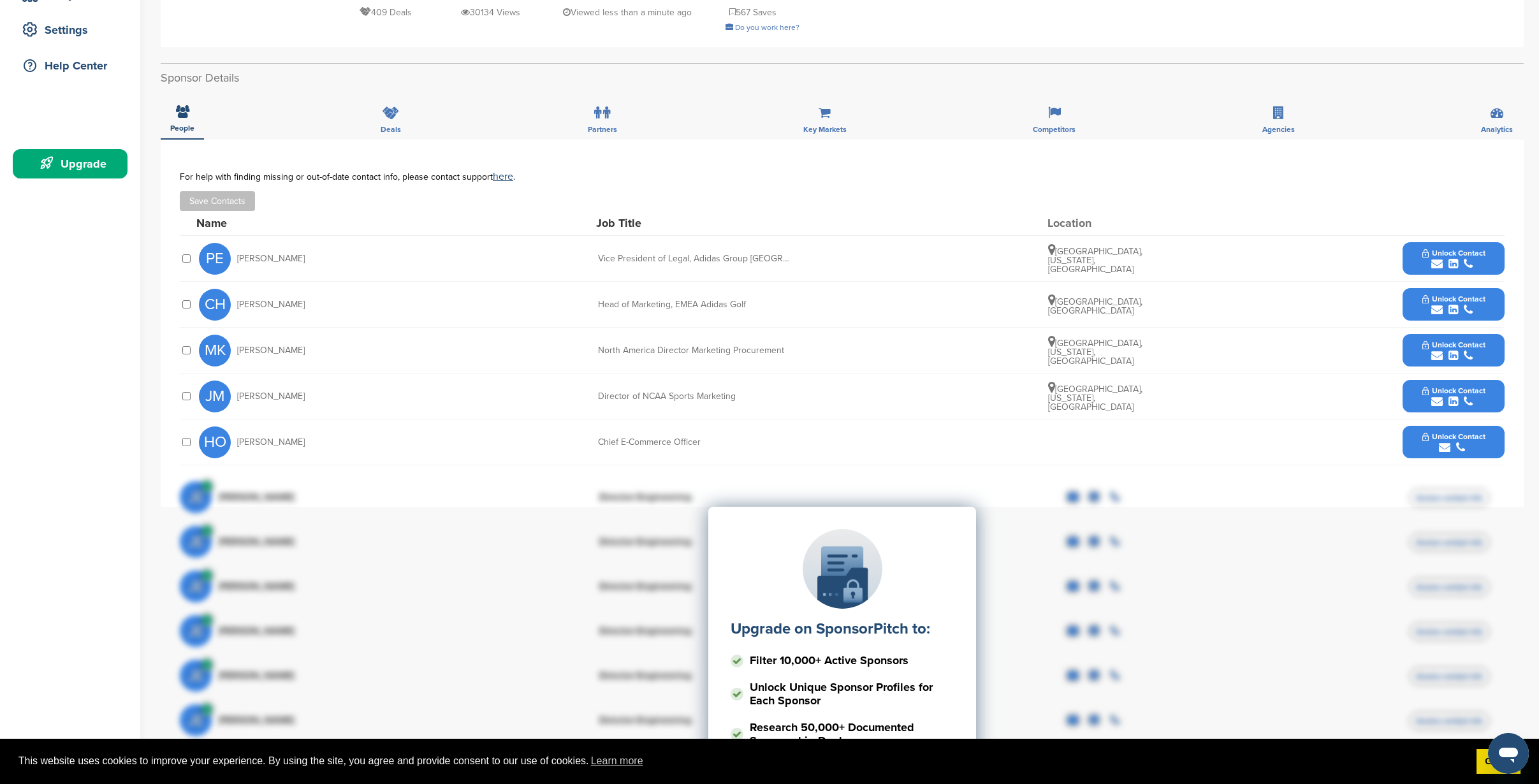
click at [985, 171] on div "For help with finding missing or out-of-date contact info, please contact suppo…" at bounding box center [842, 191] width 1325 height 40
click at [1449, 295] on span "Unlock Contact" at bounding box center [1454, 299] width 63 height 9
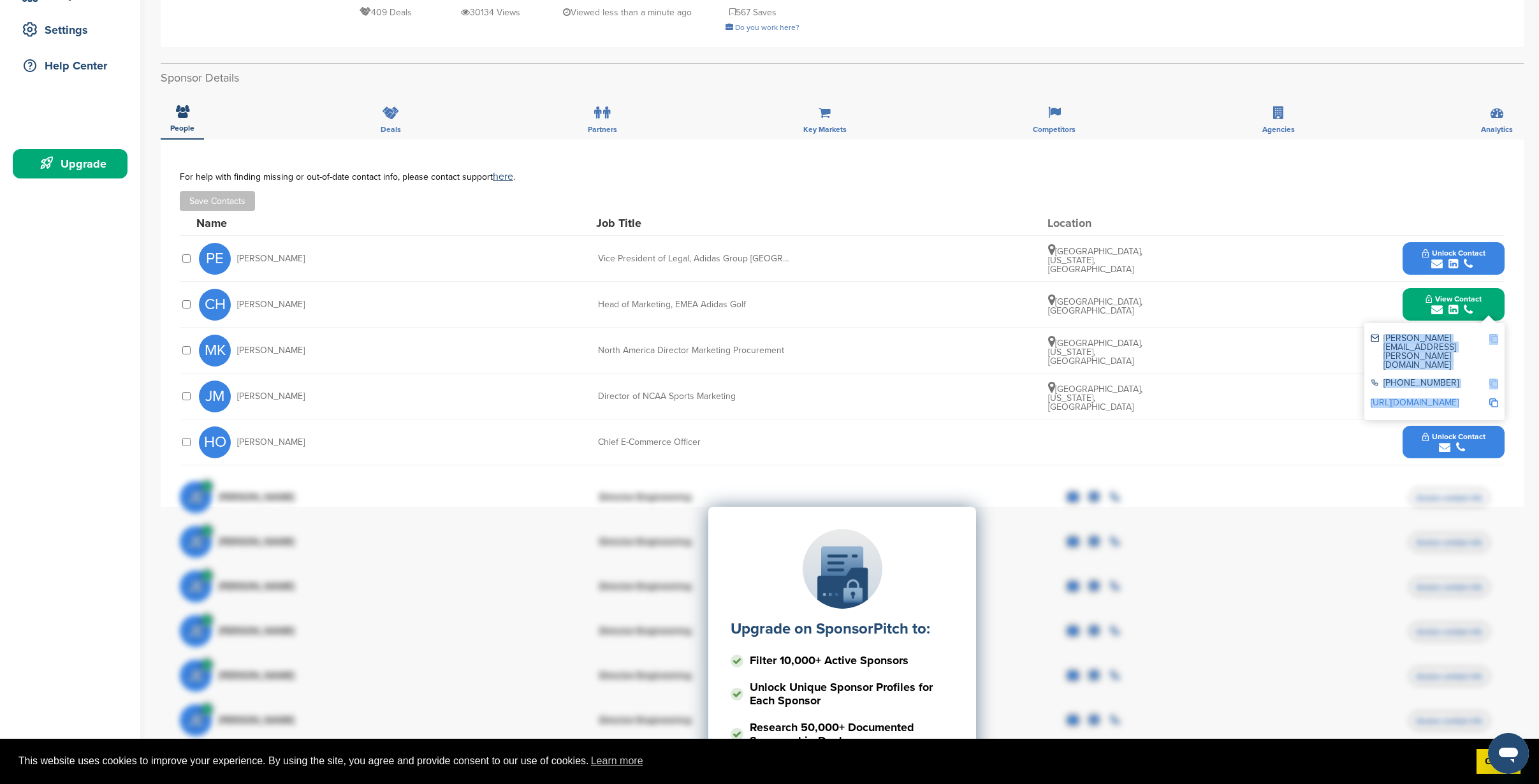
drag, startPoint x: 1394, startPoint y: 329, endPoint x: 1496, endPoint y: 373, distance: 111.1
click at [1496, 373] on div "chris.hedderman@adidas.com +49 971 2342300 https://www.linkedin.com/in/chris-he…" at bounding box center [1434, 372] width 140 height 97
copy div "chris.hedderman@adidas.com +49 971 2342300 https://www.linkedin.com/in/chris-he…"
click at [1419, 397] on link "https://www.linkedin.com/in/chris-hedderman-49bb9738" at bounding box center [1415, 402] width 88 height 10
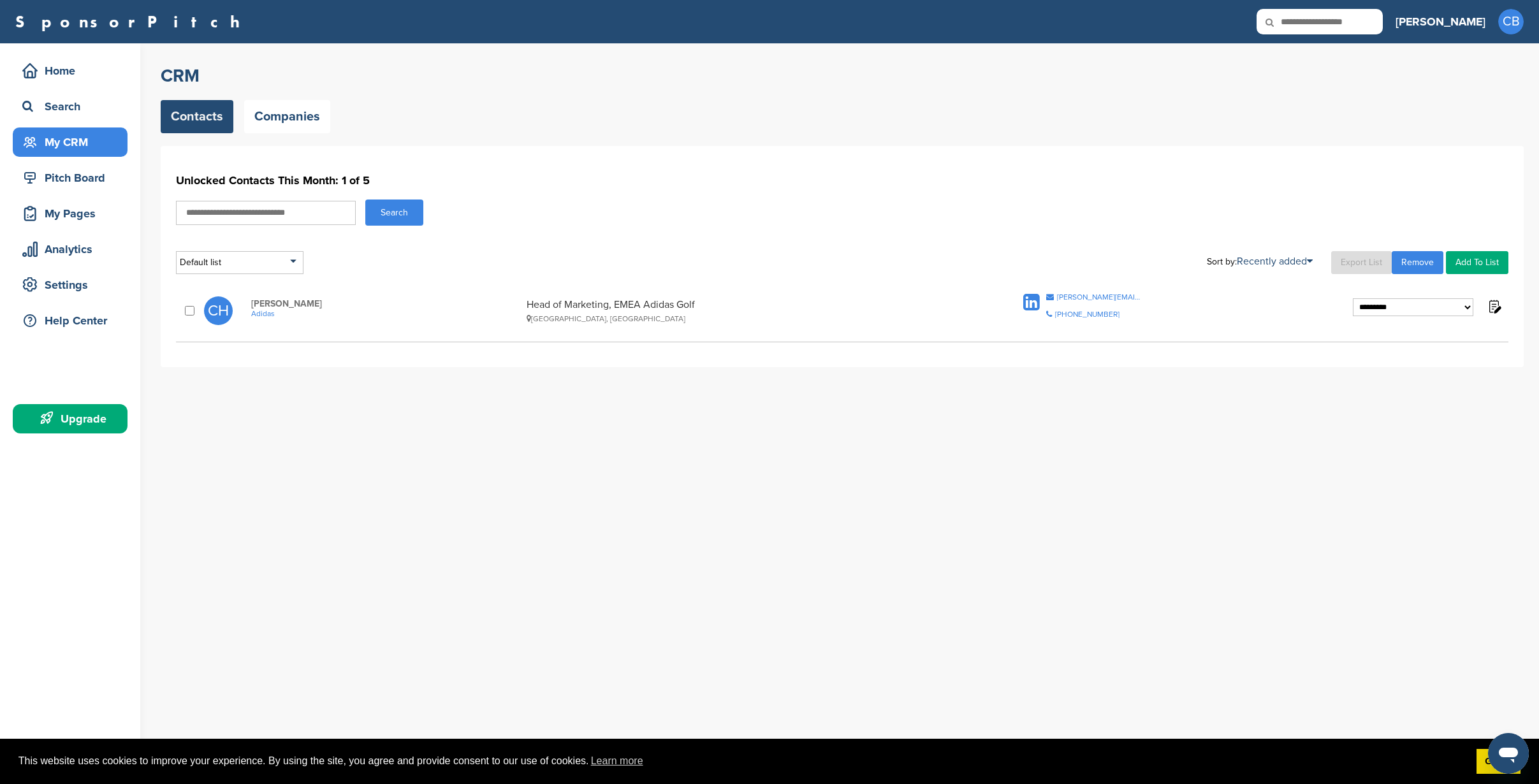
click at [48, 177] on div "Pitch Board" at bounding box center [73, 177] width 108 height 23
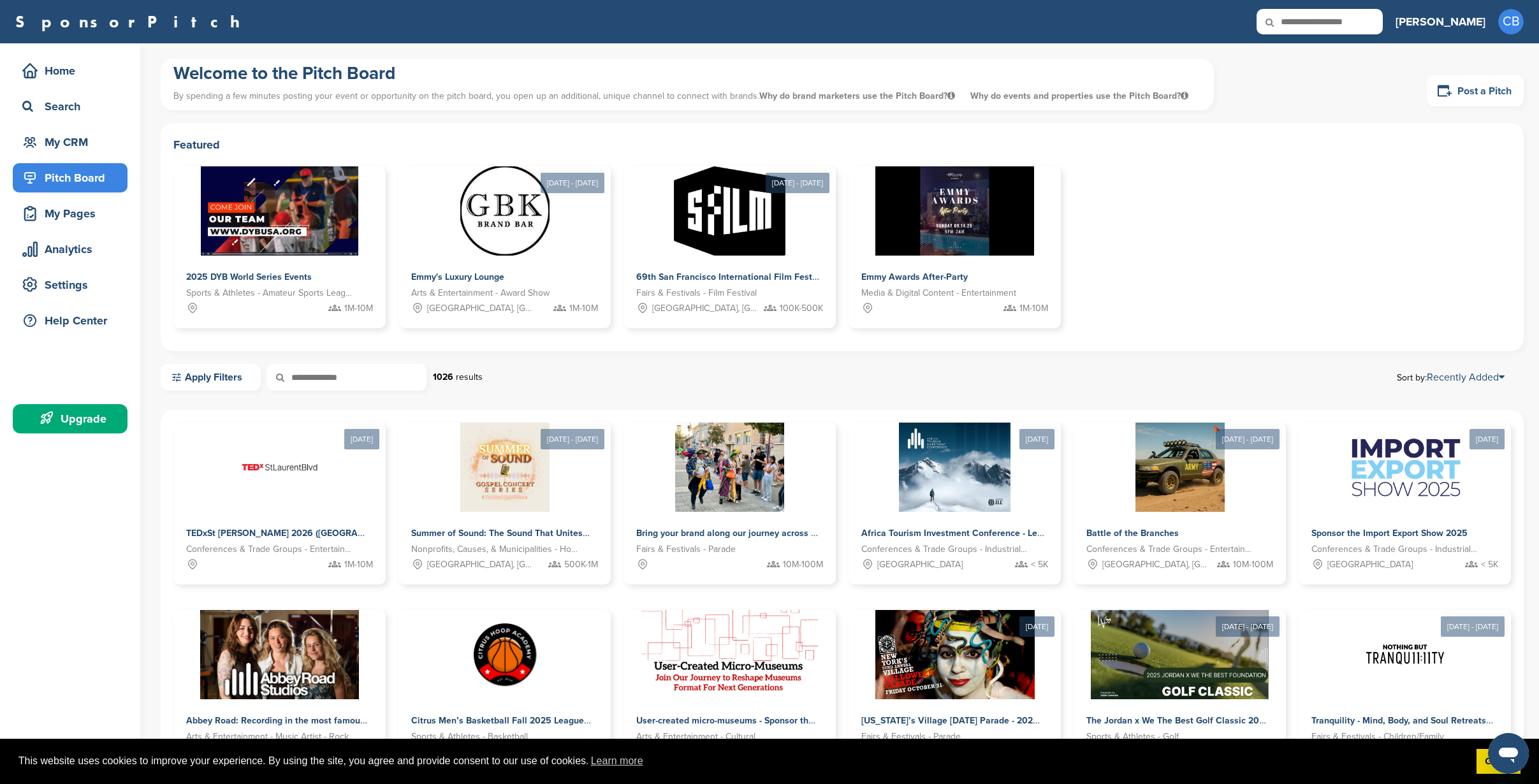
click at [1472, 91] on link "Post a Pitch" at bounding box center [1475, 91] width 97 height 31
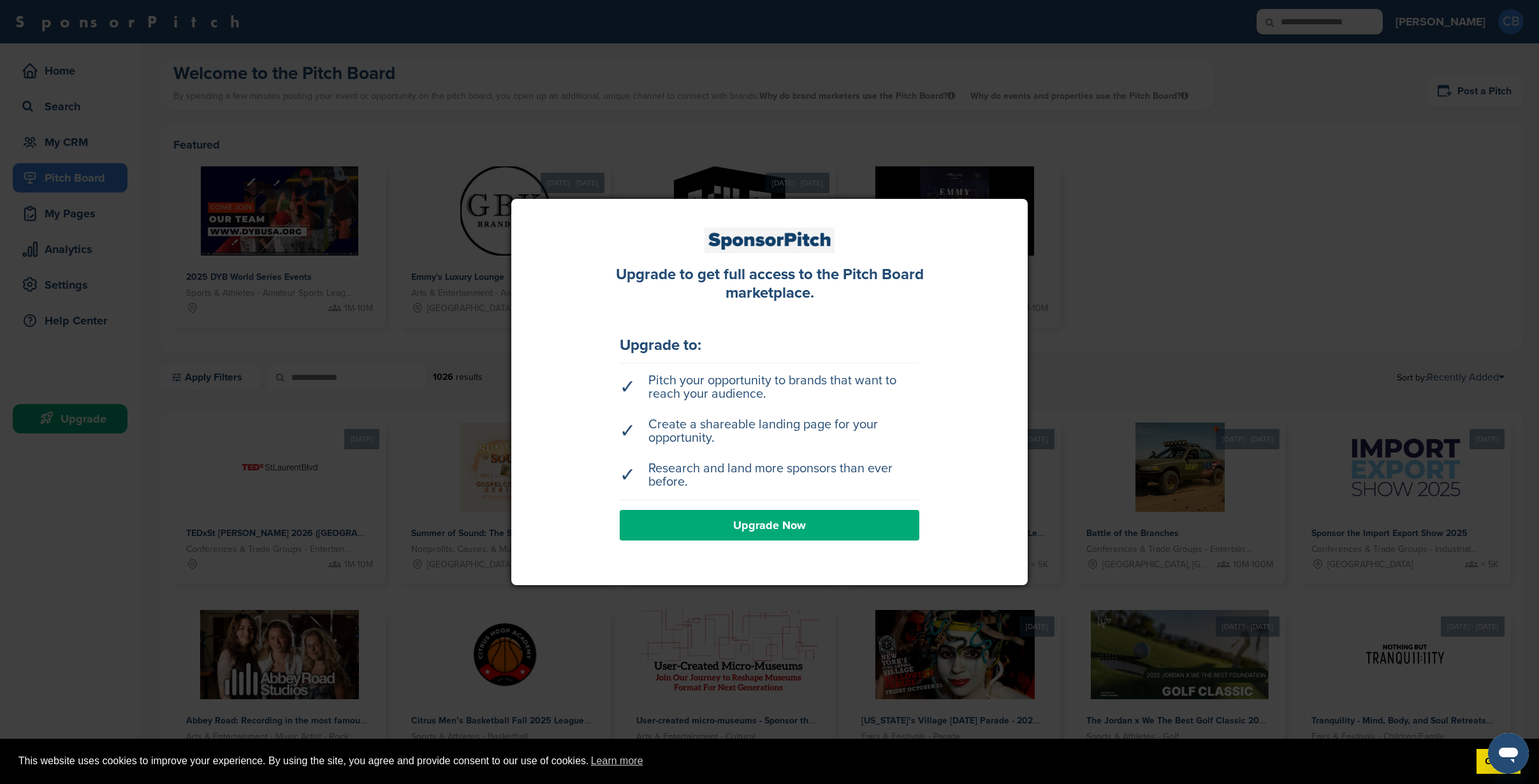
click at [886, 135] on div at bounding box center [769, 392] width 1539 height 784
